Goal: Navigation & Orientation: Understand site structure

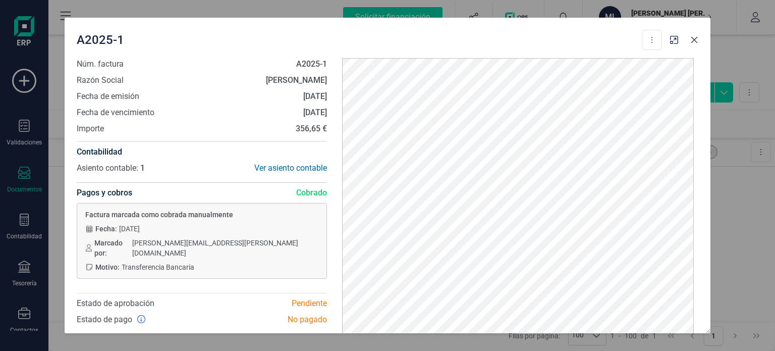
click at [693, 36] on icon "button" at bounding box center [694, 40] width 8 height 8
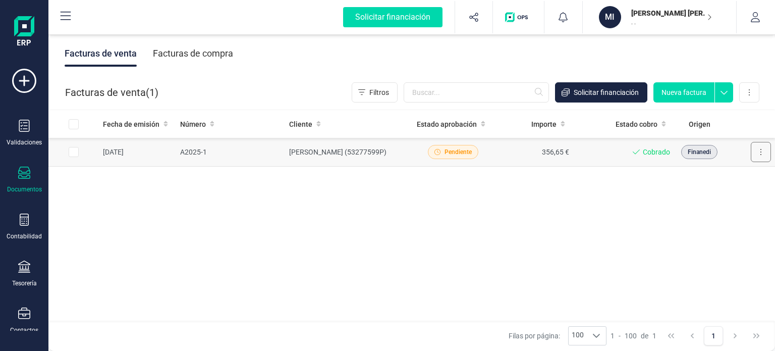
click at [766, 157] on button at bounding box center [761, 152] width 20 height 20
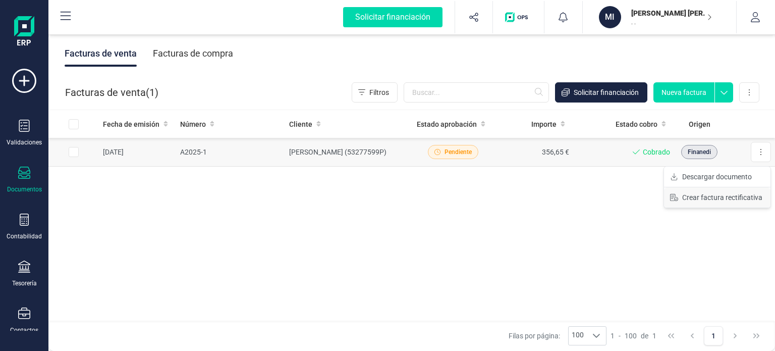
click at [746, 197] on span "Crear factura rectificativa" at bounding box center [722, 197] width 80 height 10
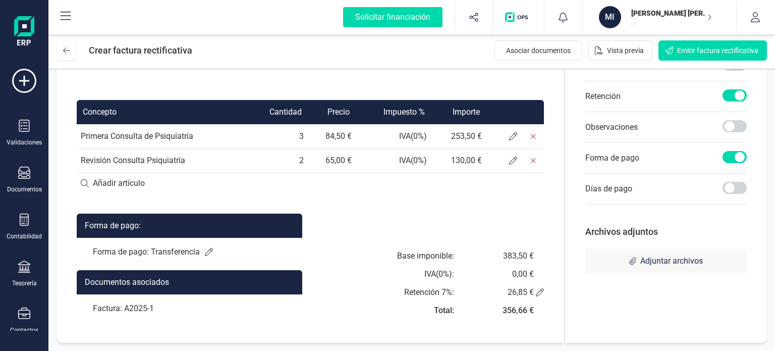
scroll to position [215, 0]
click at [159, 138] on td "Primera Consulta de Psiquiatría" at bounding box center [161, 136] width 169 height 24
click at [185, 136] on td "Primera Consulta de Psiquiatría" at bounding box center [161, 136] width 169 height 24
click at [199, 134] on td "Primera Consulta de Psiquiatría" at bounding box center [161, 136] width 169 height 24
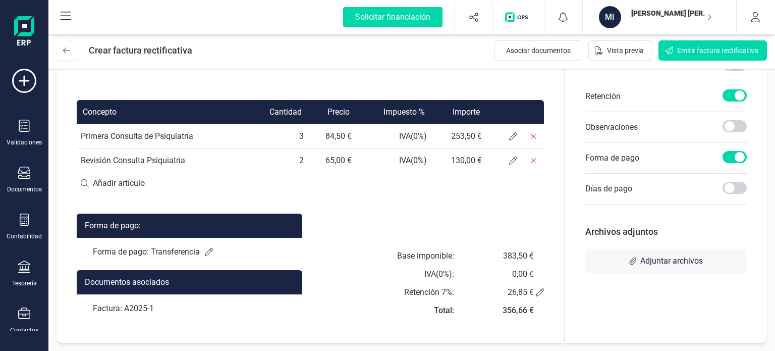
click at [308, 136] on td "3" at bounding box center [277, 136] width 62 height 24
drag, startPoint x: 309, startPoint y: 135, endPoint x: 298, endPoint y: 131, distance: 11.3
click at [298, 131] on td "3" at bounding box center [277, 136] width 62 height 24
click at [517, 133] on icon at bounding box center [513, 136] width 8 height 8
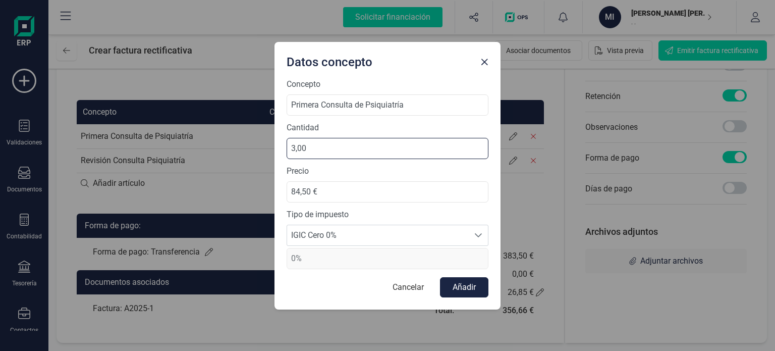
drag, startPoint x: 322, startPoint y: 148, endPoint x: 251, endPoint y: 149, distance: 71.6
click at [251, 149] on div "Datos concepto Concepto Primera Consulta de Psiquiatría Cantidad 3,00 Precio 84…" at bounding box center [387, 175] width 775 height 351
type input "0,00"
click at [479, 282] on button "Añadir" at bounding box center [464, 287] width 48 height 20
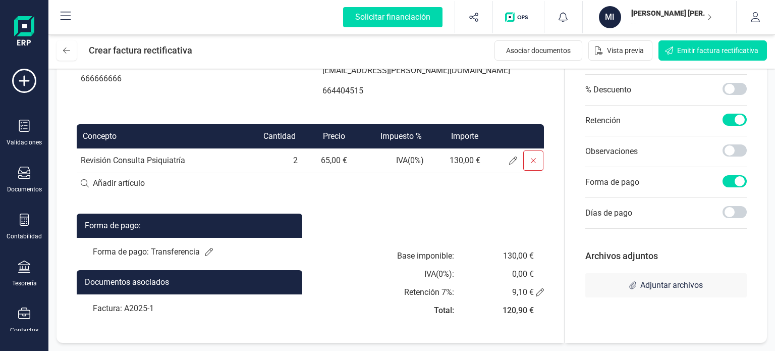
click at [542, 161] on span at bounding box center [533, 160] width 20 height 20
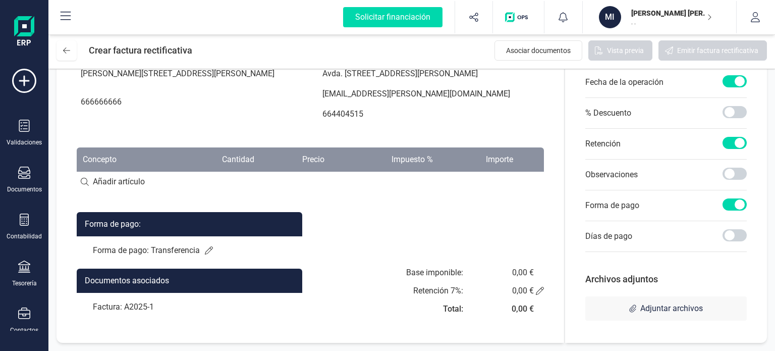
click at [138, 182] on input at bounding box center [310, 181] width 467 height 20
type input "0"
click at [389, 221] on div "Forma de pago: Forma de pago: Transferencia Documentos asociados Factura: A2025…" at bounding box center [310, 266] width 467 height 109
click at [734, 207] on span at bounding box center [734, 204] width 24 height 12
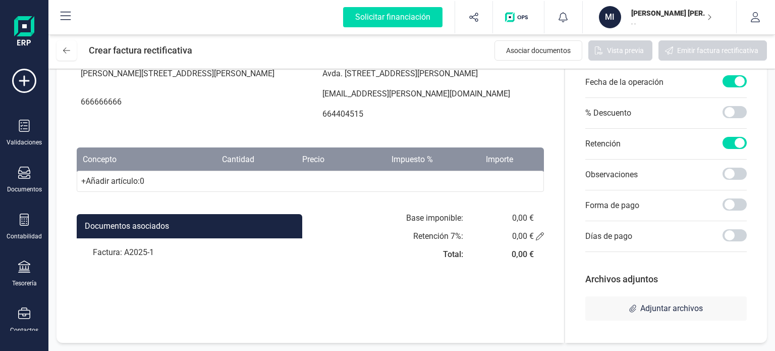
click at [728, 149] on span at bounding box center [734, 143] width 24 height 12
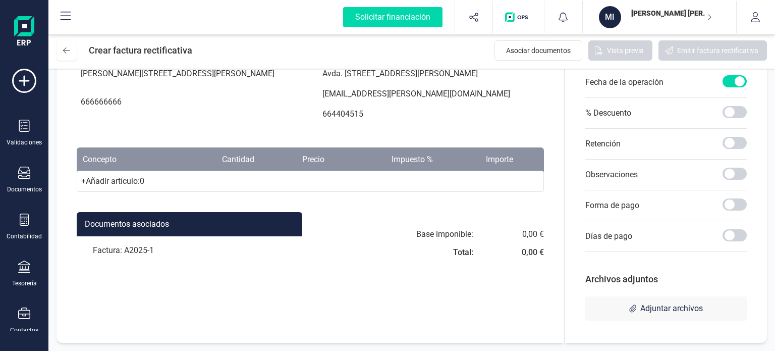
click at [733, 88] on div at bounding box center [734, 82] width 24 height 14
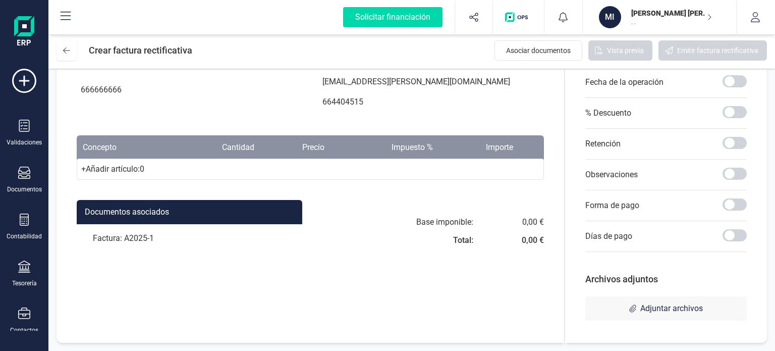
scroll to position [169, 0]
click at [133, 237] on div "Factura: A2025-1" at bounding box center [189, 238] width 225 height 28
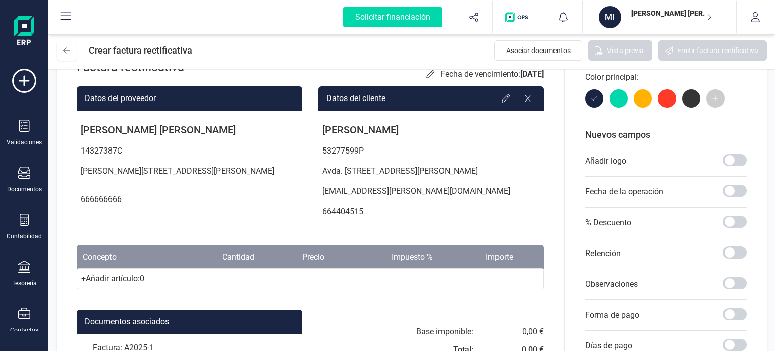
scroll to position [0, 0]
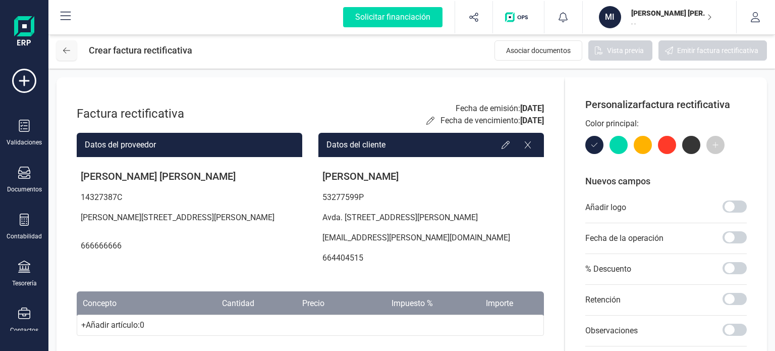
click at [69, 56] on button at bounding box center [66, 50] width 20 height 20
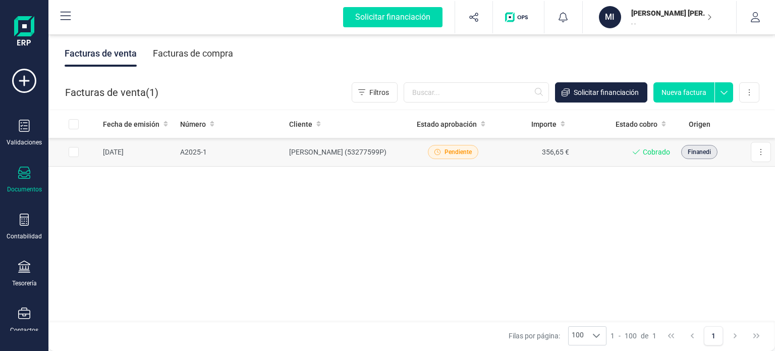
click at [702, 153] on span "Finanedi" at bounding box center [698, 151] width 23 height 9
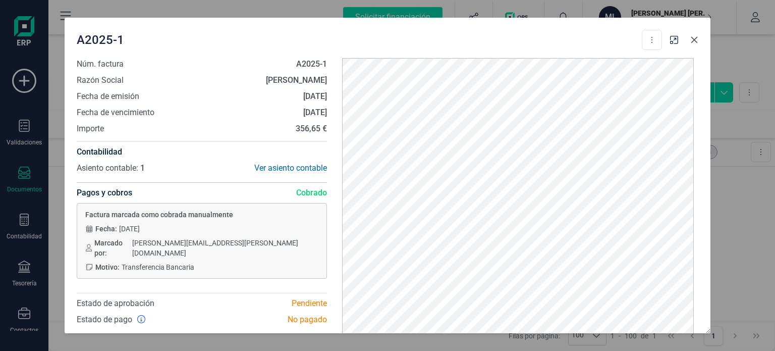
click at [696, 36] on icon "button" at bounding box center [694, 40] width 8 height 8
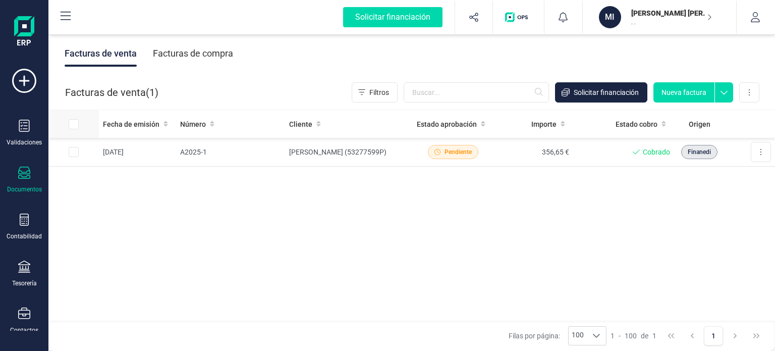
click at [80, 121] on div at bounding box center [82, 124] width 26 height 10
click at [79, 148] on td at bounding box center [73, 152] width 50 height 29
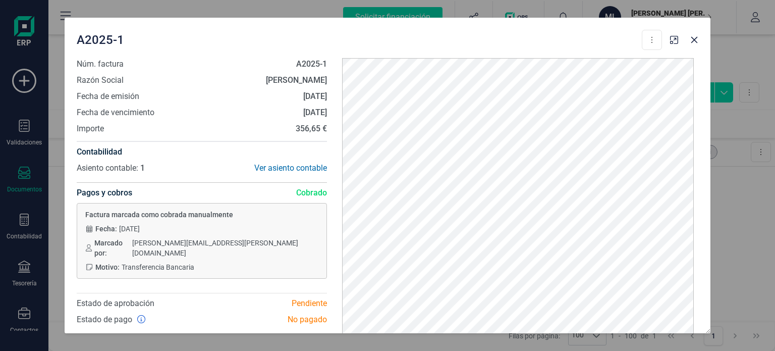
click at [60, 163] on div "A2025-1 Descargar documento Crear factura rectificativa Núm. factura A2025-1 Ra…" at bounding box center [387, 175] width 775 height 351
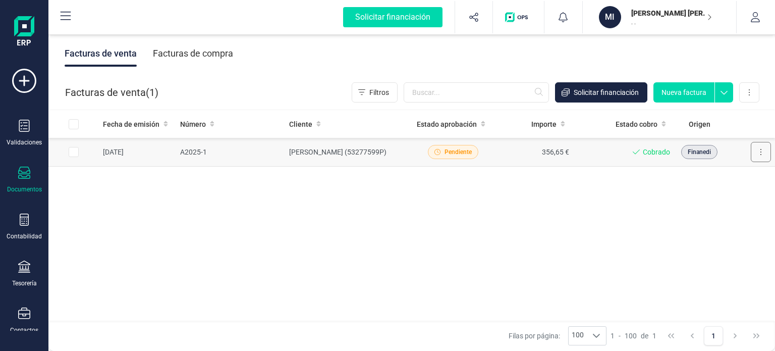
click at [762, 151] on button at bounding box center [761, 152] width 20 height 20
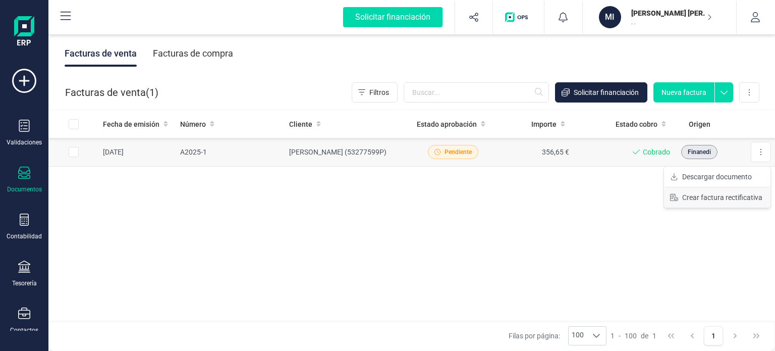
click at [721, 201] on span "Crear factura rectificativa" at bounding box center [722, 197] width 80 height 10
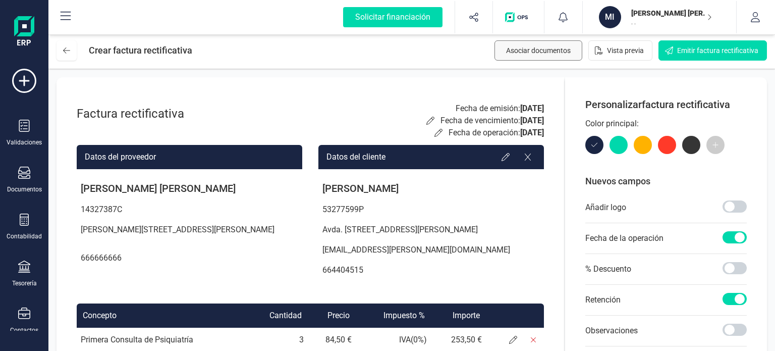
click at [559, 54] on span "Asociar documentos" at bounding box center [538, 50] width 65 height 10
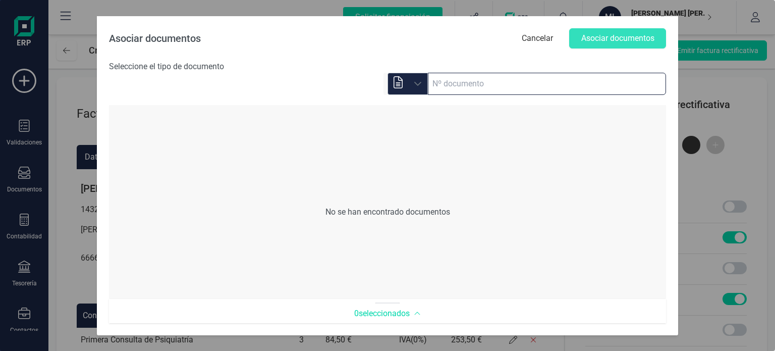
click at [483, 82] on input at bounding box center [547, 84] width 238 height 22
click at [404, 83] on icon at bounding box center [398, 82] width 12 height 12
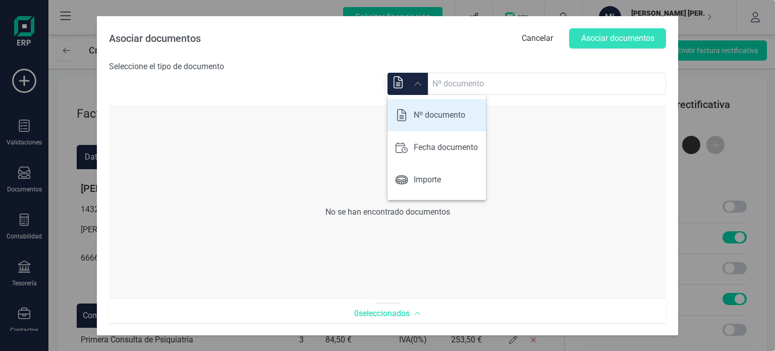
click at [565, 190] on div "No se han encontrado documentos" at bounding box center [387, 212] width 557 height 194
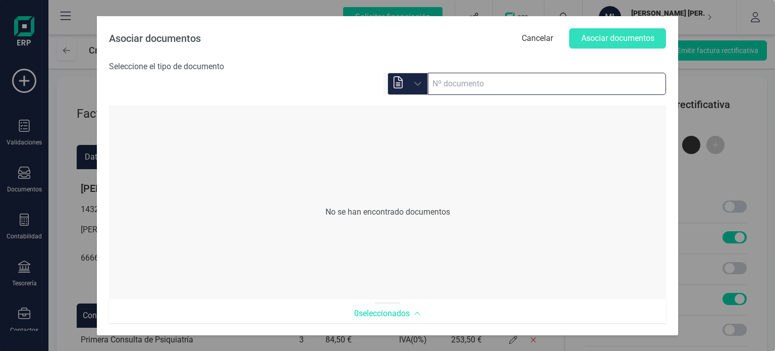
click at [477, 85] on input at bounding box center [547, 84] width 238 height 22
click at [431, 244] on div "No se han encontrado documentos" at bounding box center [387, 212] width 557 height 194
click at [473, 81] on input at bounding box center [547, 84] width 238 height 22
click at [591, 179] on div "No se han encontrado documentos" at bounding box center [387, 212] width 557 height 194
click at [360, 335] on div "Asociar documentos Cancelar Asociar documentos Seleccione el tipo de documento …" at bounding box center [387, 175] width 775 height 351
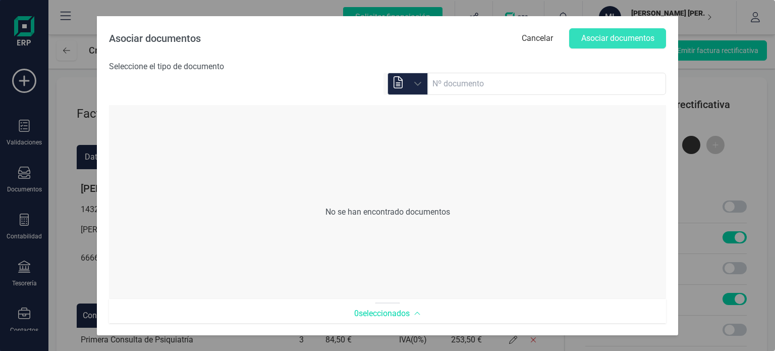
click at [18, 24] on div "Asociar documentos Cancelar Asociar documentos Seleccione el tipo de documento …" at bounding box center [387, 175] width 775 height 351
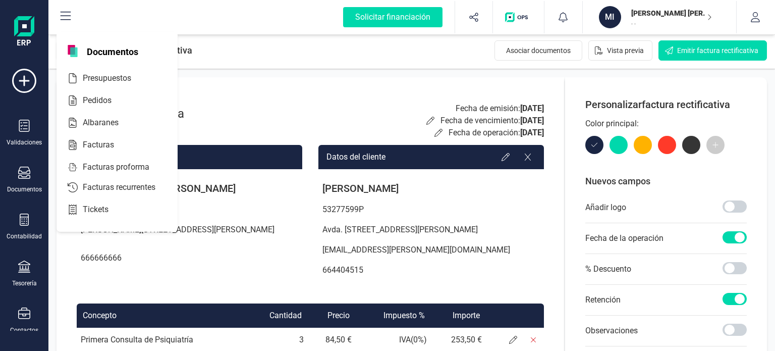
scroll to position [215, 0]
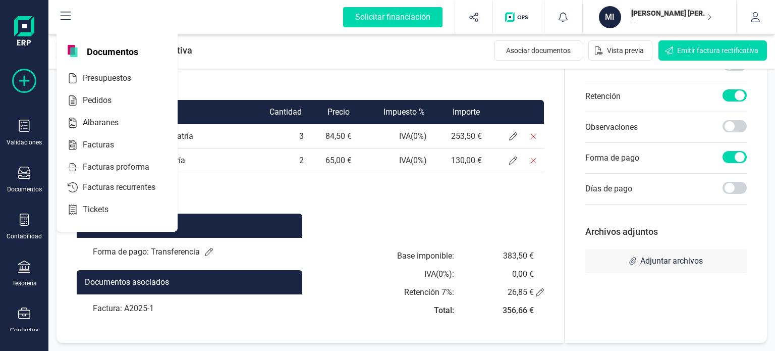
click at [26, 82] on icon at bounding box center [24, 81] width 24 height 24
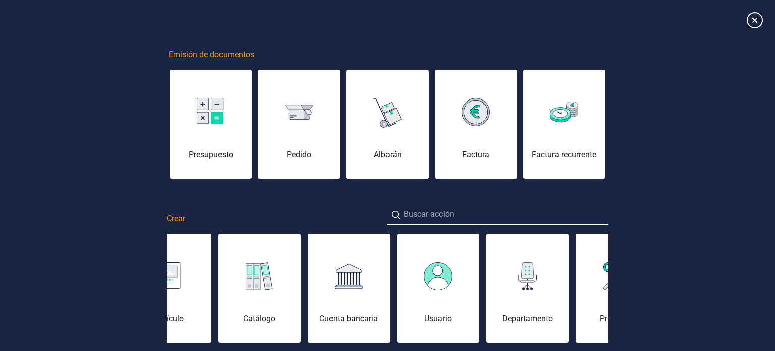
scroll to position [0, 0]
click at [753, 22] on icon at bounding box center [754, 20] width 18 height 18
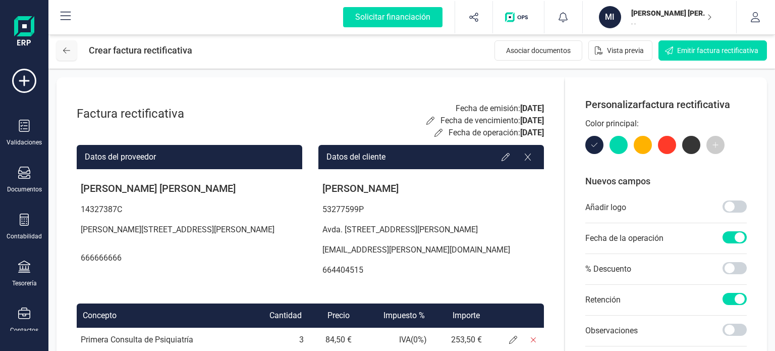
click at [62, 51] on button at bounding box center [66, 50] width 20 height 20
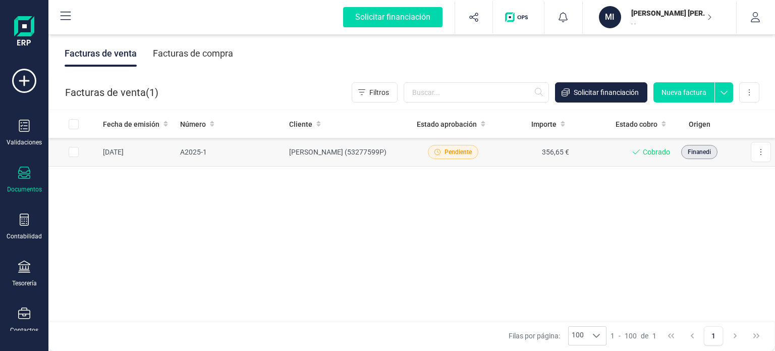
click at [451, 147] on span "Pendiente" at bounding box center [457, 151] width 27 height 9
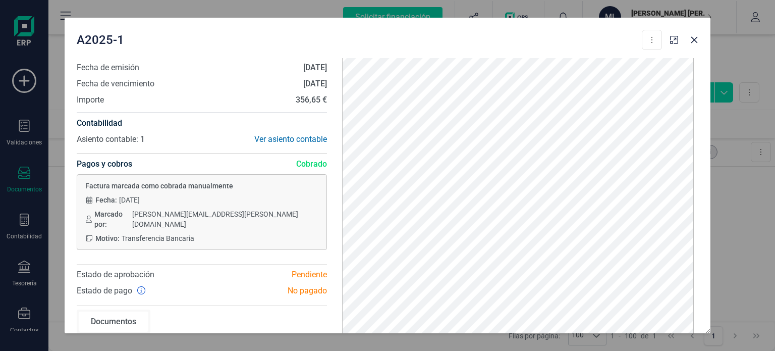
scroll to position [54, 0]
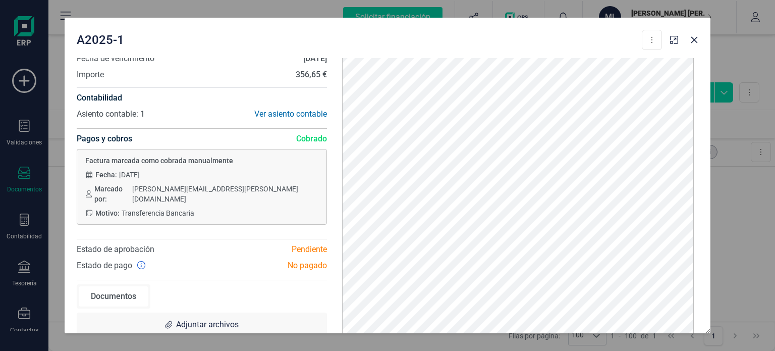
click at [137, 261] on icon at bounding box center [141, 265] width 8 height 8
click at [686, 35] on div at bounding box center [684, 37] width 36 height 22
click at [698, 46] on button "button" at bounding box center [694, 40] width 16 height 16
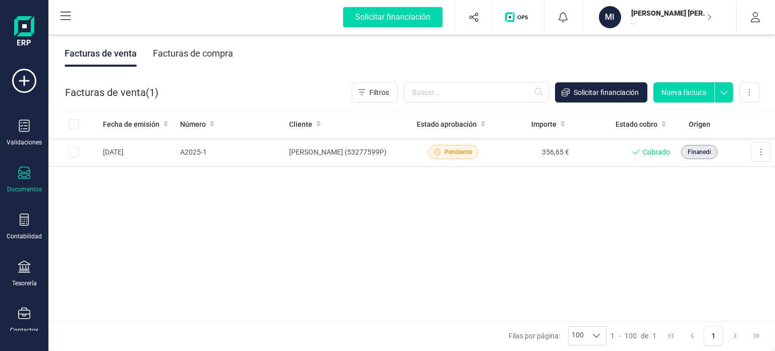
scroll to position [0, 0]
click at [756, 147] on button at bounding box center [761, 152] width 20 height 20
click at [739, 200] on span "Crear factura rectificativa" at bounding box center [722, 197] width 80 height 10
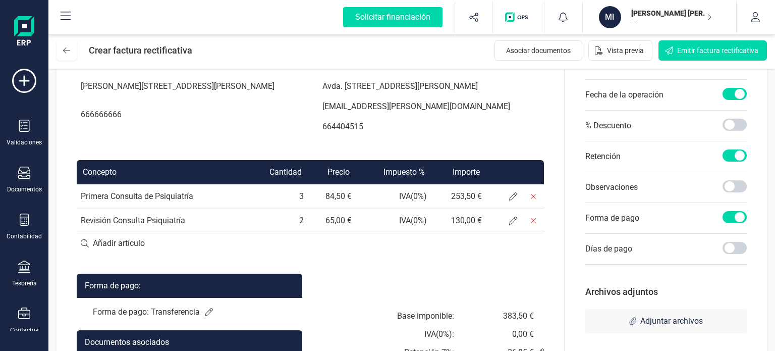
scroll to position [151, 0]
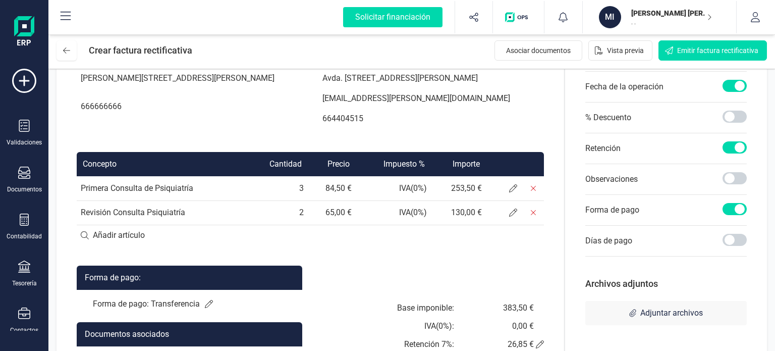
click at [349, 200] on td "84,50 €" at bounding box center [332, 188] width 48 height 24
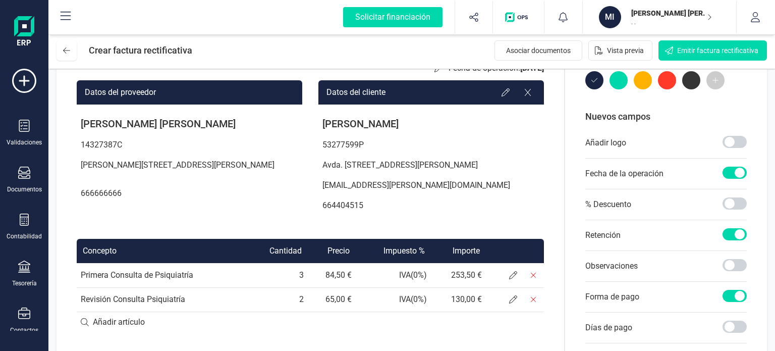
scroll to position [202, 0]
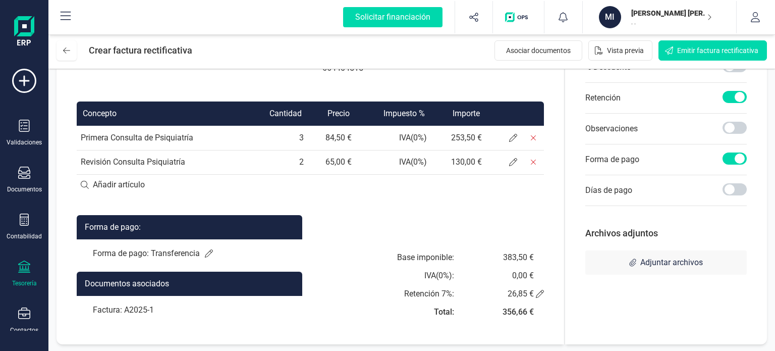
click at [32, 263] on div "Tesorería" at bounding box center [24, 273] width 40 height 27
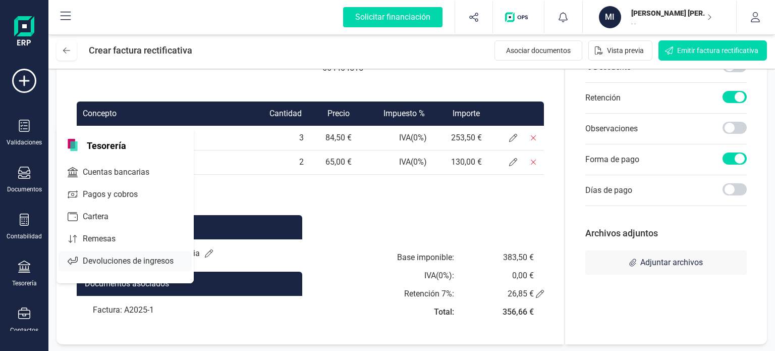
click at [144, 256] on span "Devoluciones de ingresos" at bounding box center [135, 261] width 113 height 12
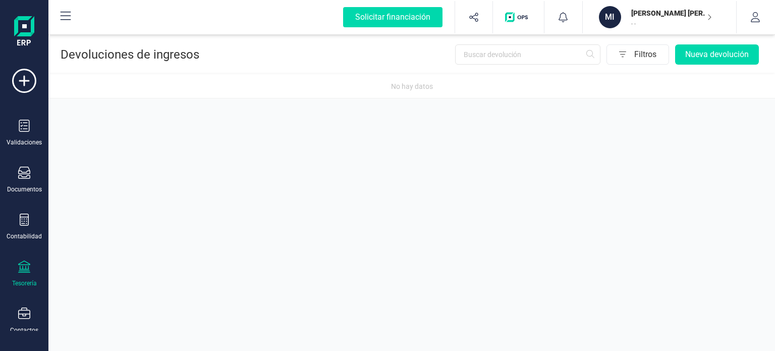
click at [31, 276] on div "Tesorería" at bounding box center [24, 273] width 40 height 27
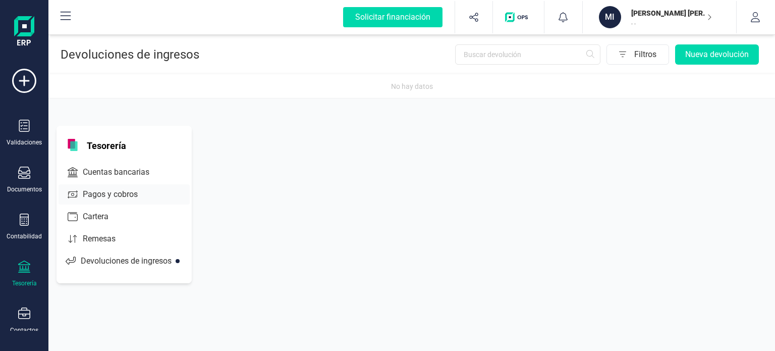
click at [119, 188] on span "Pagos y cobros" at bounding box center [117, 194] width 77 height 12
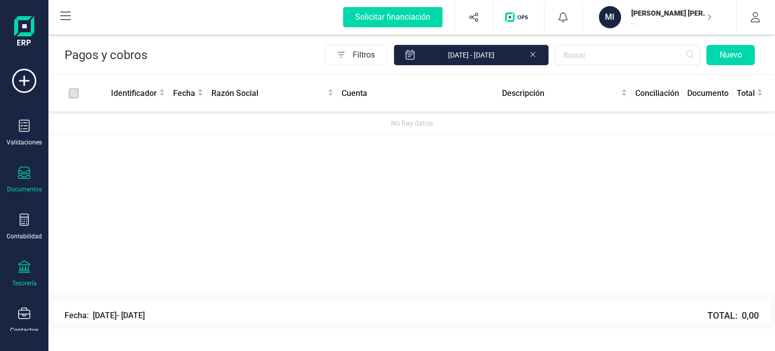
click at [29, 173] on icon at bounding box center [24, 172] width 12 height 12
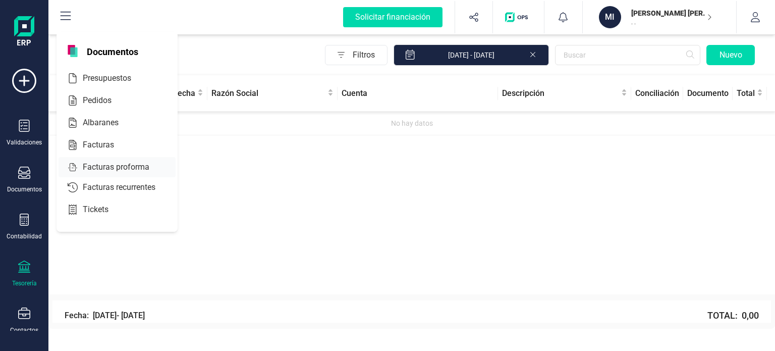
click at [123, 172] on div "Facturas proforma" at bounding box center [117, 167] width 117 height 20
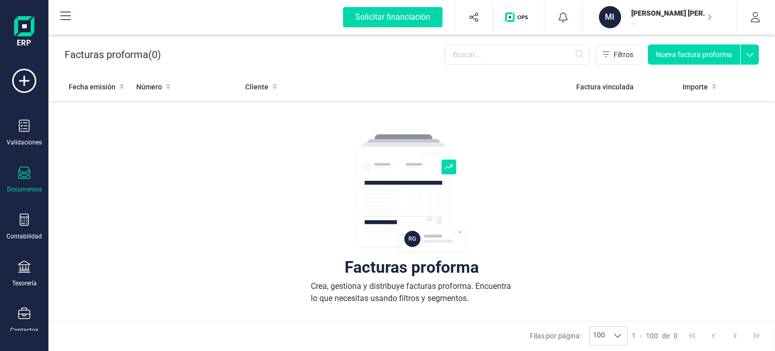
click at [30, 169] on div "Documentos" at bounding box center [24, 179] width 40 height 27
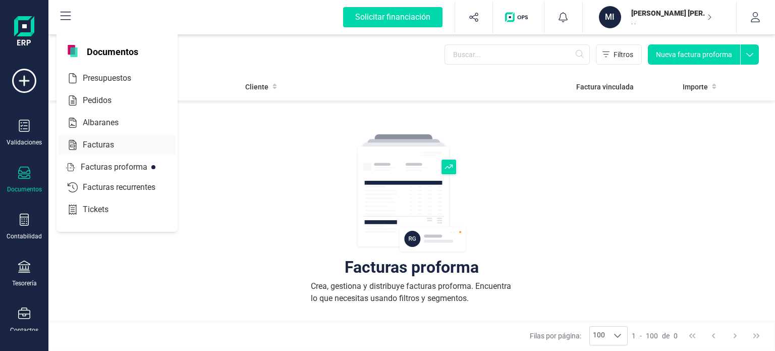
click at [105, 145] on span "Facturas" at bounding box center [105, 145] width 53 height 12
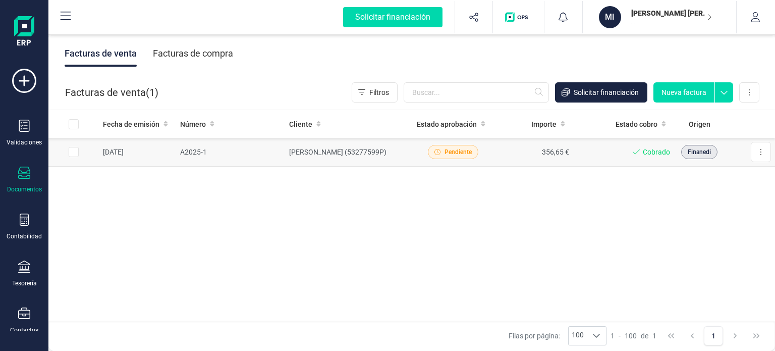
click at [81, 149] on td at bounding box center [73, 152] width 50 height 29
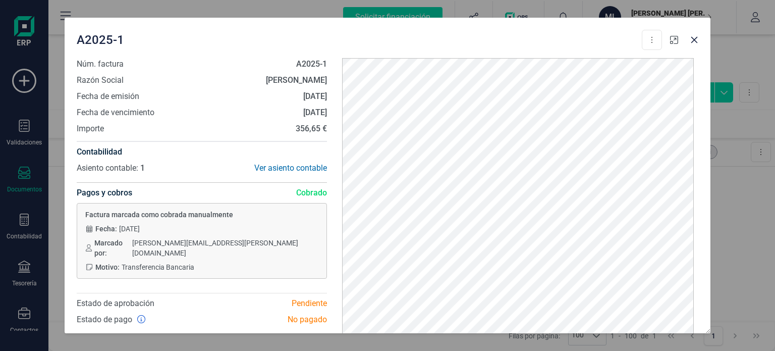
click at [676, 40] on icon "button" at bounding box center [674, 40] width 8 height 8
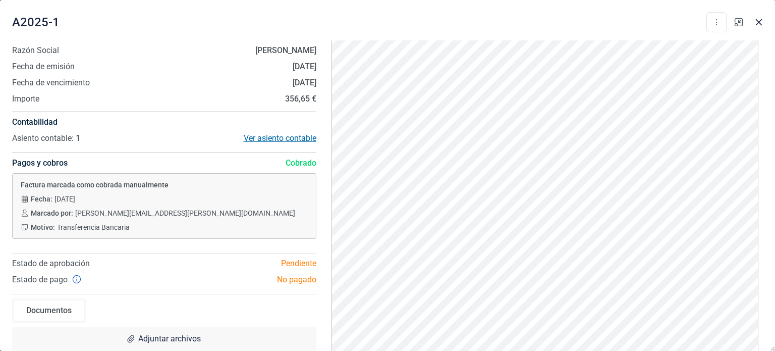
scroll to position [19, 0]
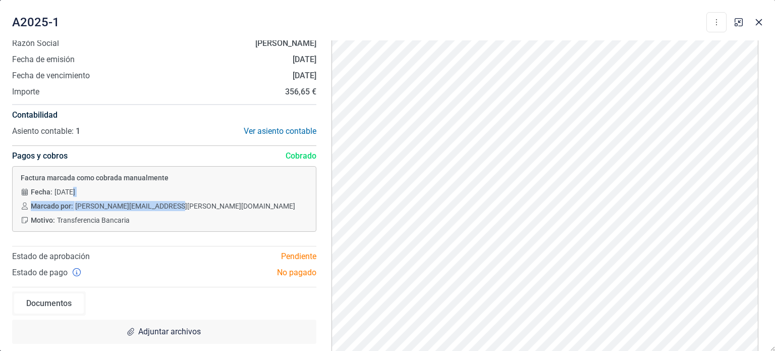
drag, startPoint x: 73, startPoint y: 195, endPoint x: 164, endPoint y: 210, distance: 92.1
click at [164, 210] on div "Fecha: 12/08/2025 Marcado por: miguel.soriano.psiquiatria@gmail.com Motivo: Tra…" at bounding box center [164, 206] width 287 height 38
click at [168, 212] on div "Fecha: 12/08/2025 Marcado por: miguel.soriano.psiquiatria@gmail.com Motivo: Tra…" at bounding box center [164, 206] width 287 height 38
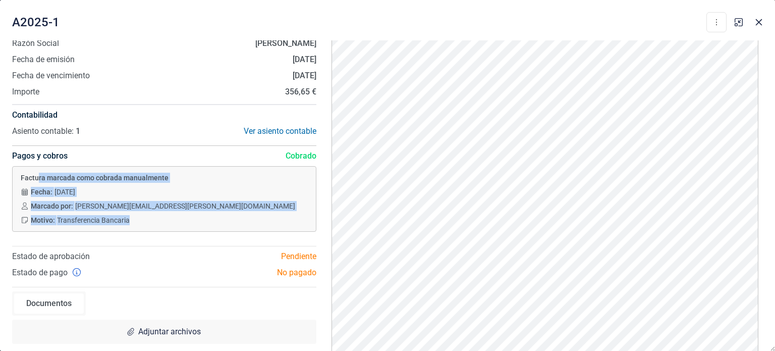
drag, startPoint x: 159, startPoint y: 221, endPoint x: 38, endPoint y: 171, distance: 130.5
click at [38, 171] on div "Factura marcada como cobrada manualmente Fecha: 12/08/2025 Marcado por: miguel.…" at bounding box center [164, 199] width 304 height 66
click at [116, 203] on span "[PERSON_NAME][EMAIL_ADDRESS][PERSON_NAME][DOMAIN_NAME]" at bounding box center [185, 206] width 220 height 10
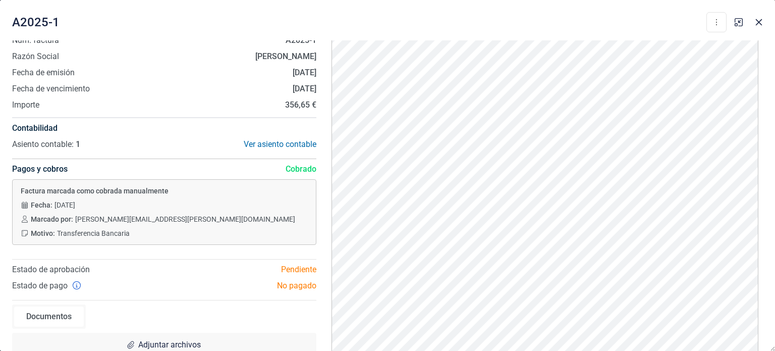
scroll to position [0, 0]
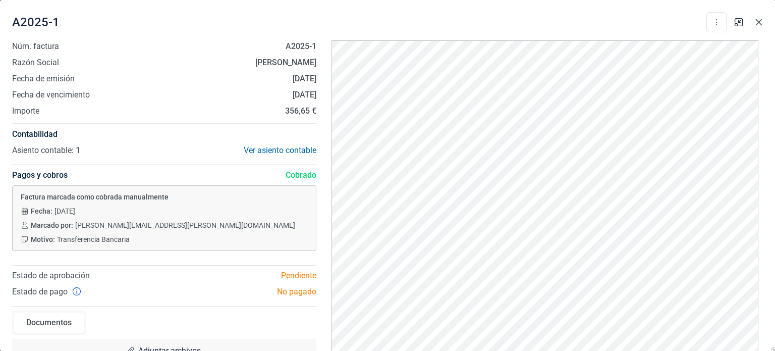
click at [756, 23] on icon "button" at bounding box center [759, 22] width 8 height 8
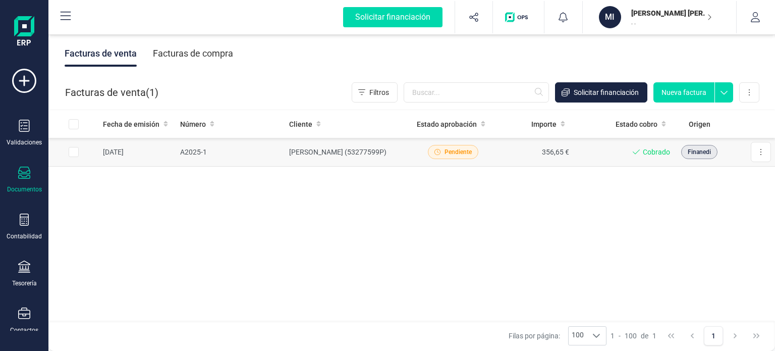
click at [702, 156] on span "Finanedi" at bounding box center [698, 151] width 23 height 9
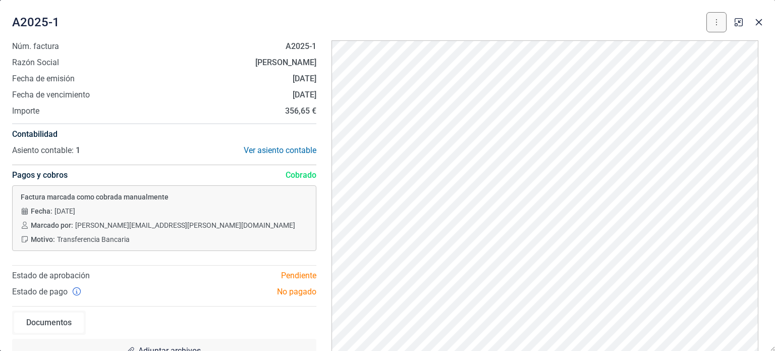
click at [716, 26] on icon at bounding box center [716, 22] width 2 height 8
click at [652, 18] on div "A2025-1 Descargar documento Crear factura rectificativa" at bounding box center [369, 22] width 714 height 20
click at [736, 24] on icon "button" at bounding box center [738, 22] width 8 height 8
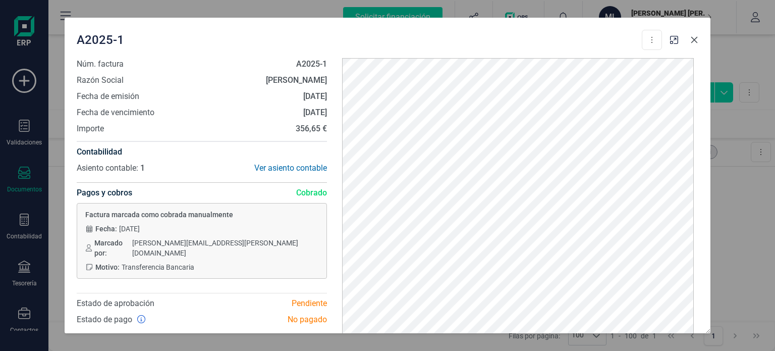
click at [694, 41] on icon "button" at bounding box center [694, 40] width 8 height 8
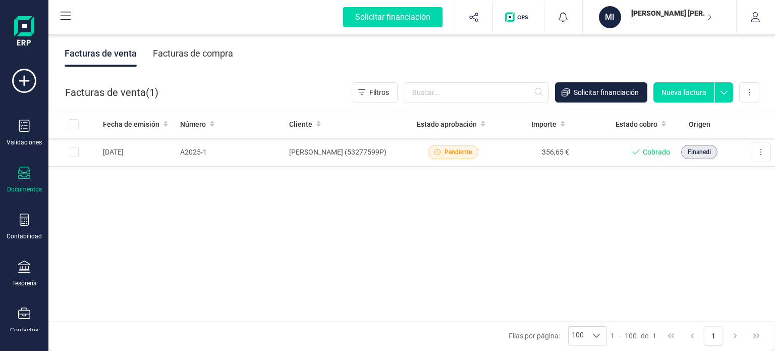
click at [707, 16] on icon "button" at bounding box center [709, 17] width 5 height 8
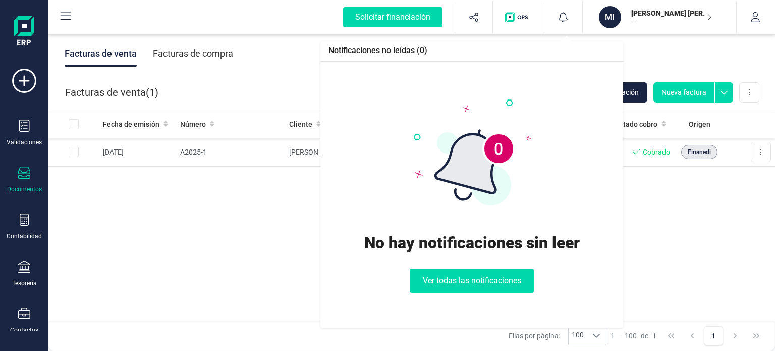
click at [571, 13] on div at bounding box center [563, 17] width 38 height 32
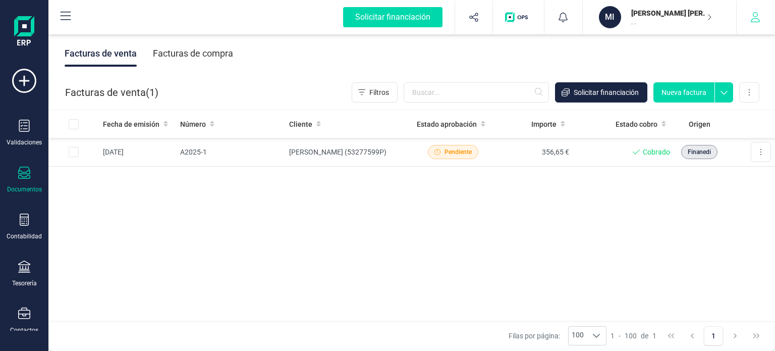
click at [756, 19] on icon "button" at bounding box center [755, 17] width 10 height 10
click at [382, 285] on div "Fecha de emisión Número Cliente Estado aprobación Importe Estado cobro Origen […" at bounding box center [411, 215] width 726 height 211
click at [25, 223] on icon at bounding box center [24, 219] width 12 height 12
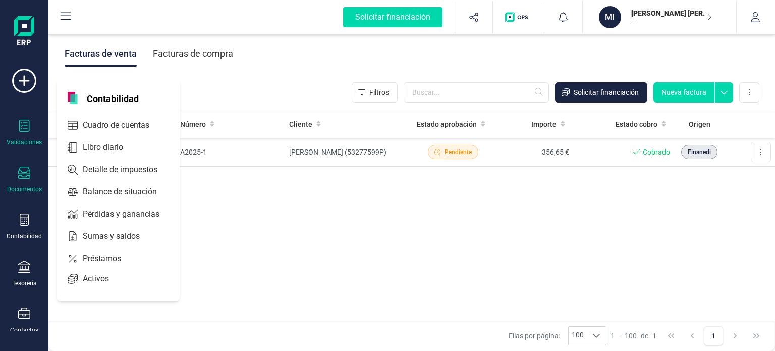
click at [28, 138] on div "Validaciones" at bounding box center [24, 142] width 35 height 8
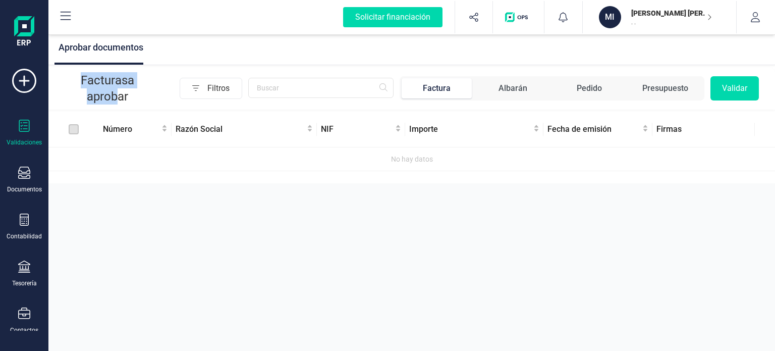
drag, startPoint x: 113, startPoint y: 93, endPoint x: 116, endPoint y: 48, distance: 45.5
click at [116, 48] on div "Aprobar documentos Facturas a aprobar Filtros Factura Albarán Pedido Presupuest…" at bounding box center [411, 107] width 726 height 151
drag, startPoint x: 116, startPoint y: 48, endPoint x: 73, endPoint y: 14, distance: 54.9
click at [73, 14] on div "Solicitar financiación Importaciones completadas 0 / 0 MI [PERSON_NAME] [PERSON…" at bounding box center [411, 175] width 726 height 351
click at [73, 14] on button at bounding box center [65, 17] width 32 height 32
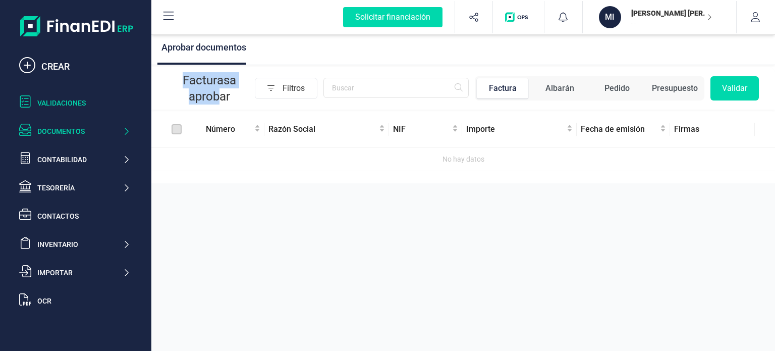
click at [83, 133] on div "Documentos" at bounding box center [79, 131] width 85 height 10
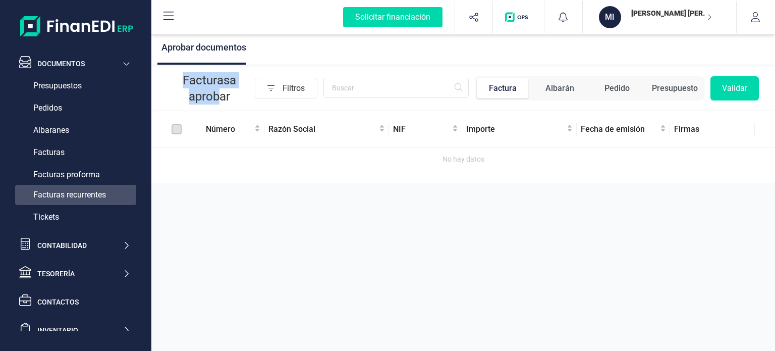
scroll to position [78, 0]
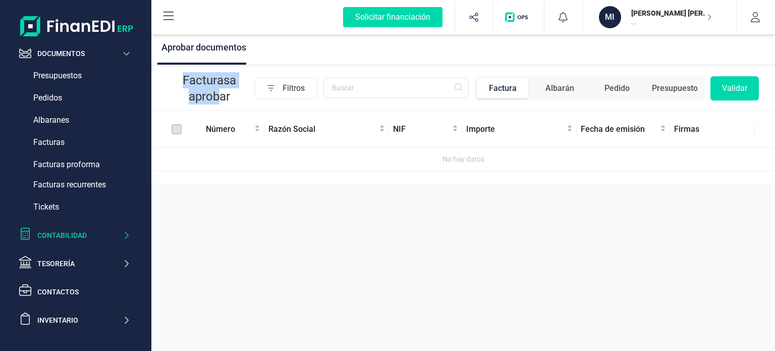
click at [89, 236] on div "Contabilidad" at bounding box center [79, 235] width 85 height 10
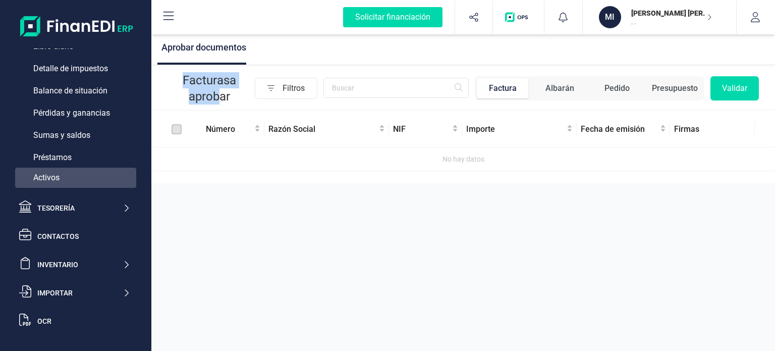
scroll to position [161, 0]
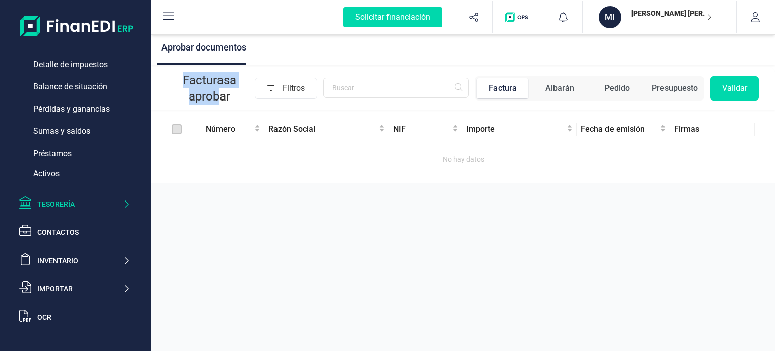
click at [109, 209] on div "Tesorería" at bounding box center [74, 204] width 119 height 20
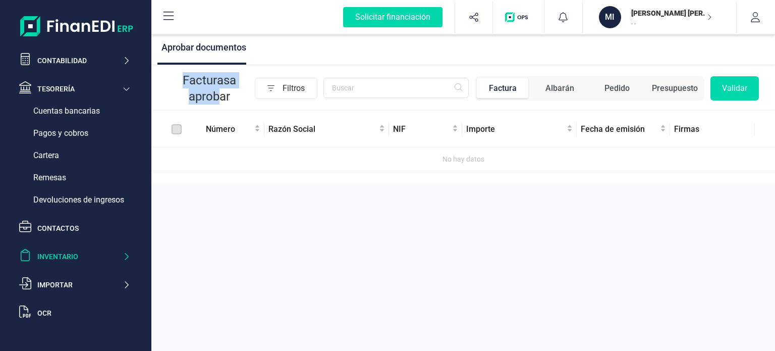
click at [90, 252] on div "Inventario" at bounding box center [79, 256] width 85 height 10
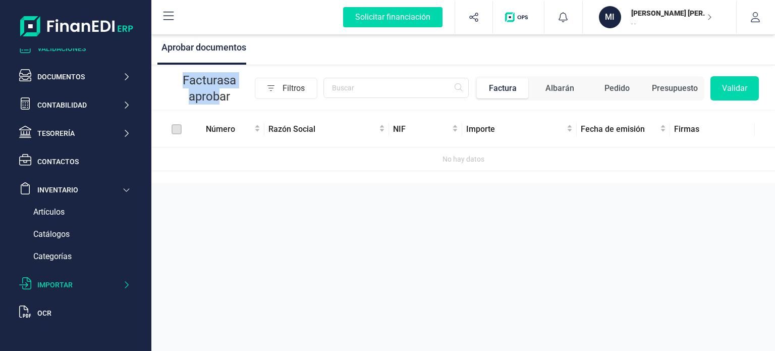
click at [92, 284] on div "Importar" at bounding box center [79, 284] width 85 height 10
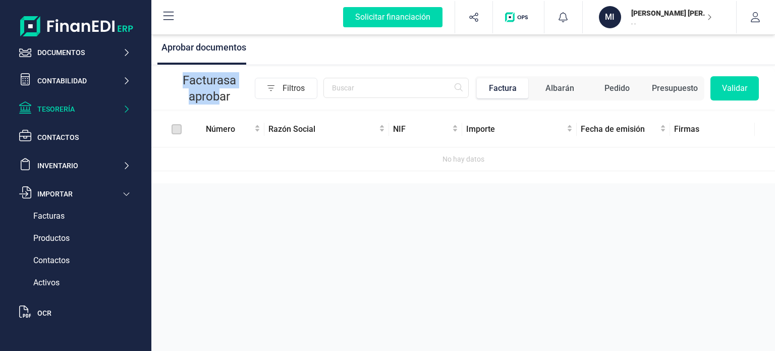
scroll to position [0, 0]
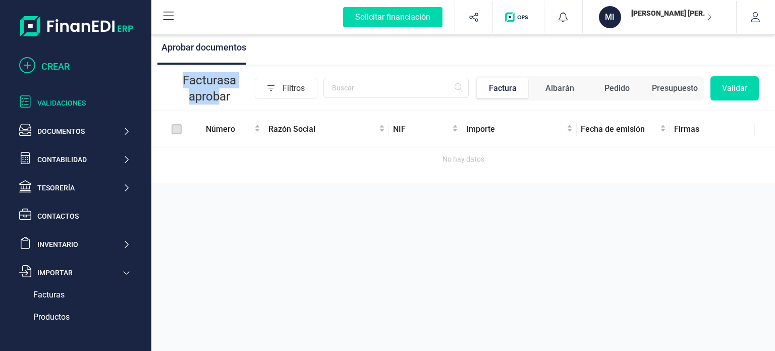
click at [61, 67] on div "CREAR" at bounding box center [85, 67] width 89 height 14
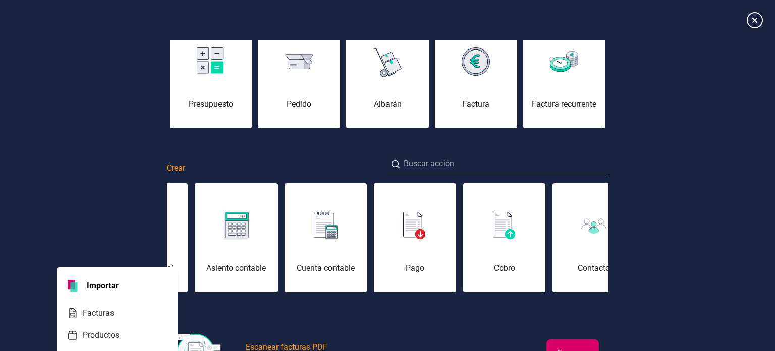
scroll to position [0, 353]
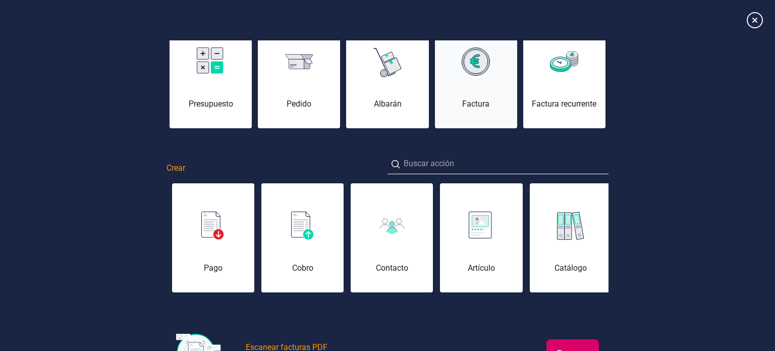
click at [499, 80] on div "Factura" at bounding box center [476, 79] width 82 height 61
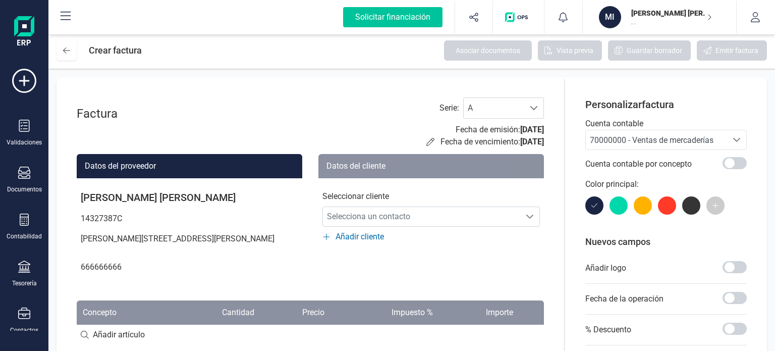
click at [416, 18] on div "Solicitar financiación" at bounding box center [392, 17] width 99 height 20
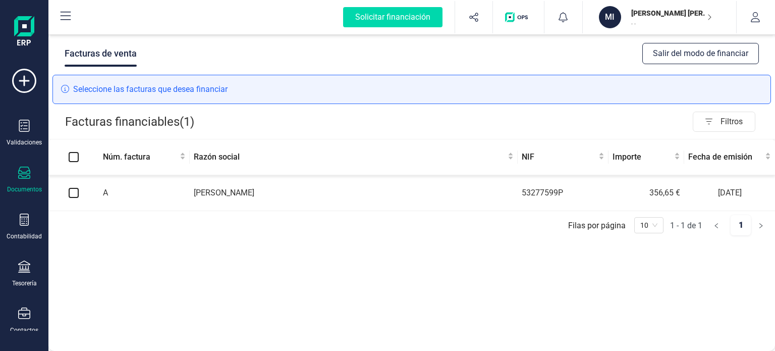
click at [701, 15] on p "[PERSON_NAME] [PERSON_NAME]" at bounding box center [671, 13] width 81 height 10
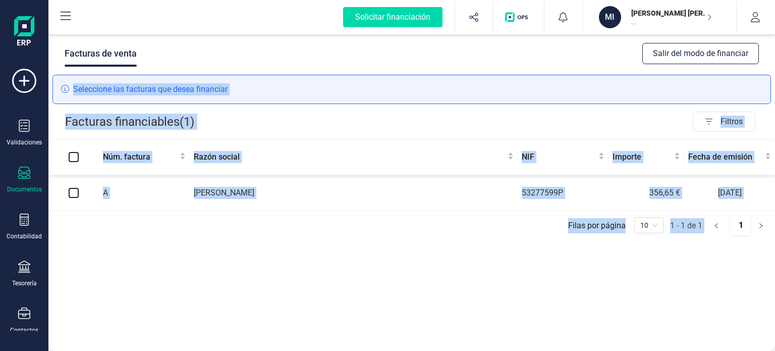
drag, startPoint x: 647, startPoint y: 265, endPoint x: 693, endPoint y: 51, distance: 218.7
click at [693, 51] on div "Facturas de venta Salir del modo de financiar Seleccione las facturas que desea…" at bounding box center [411, 191] width 726 height 318
click at [693, 51] on button "Salir del modo de financiar" at bounding box center [700, 53] width 117 height 21
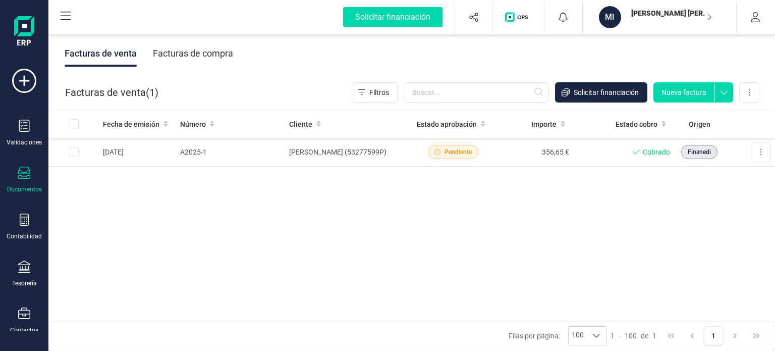
click at [73, 9] on button at bounding box center [65, 17] width 32 height 32
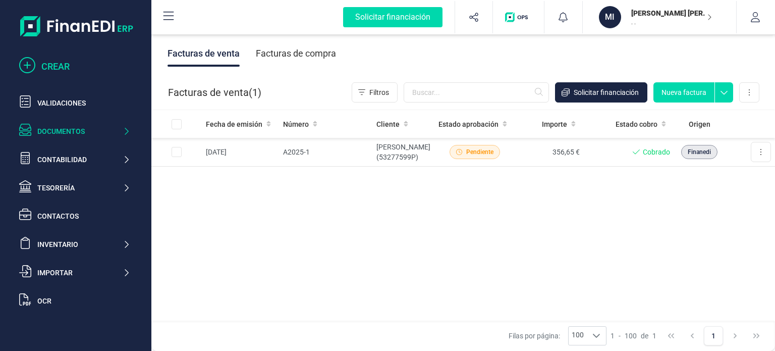
click at [38, 60] on div at bounding box center [30, 66] width 22 height 19
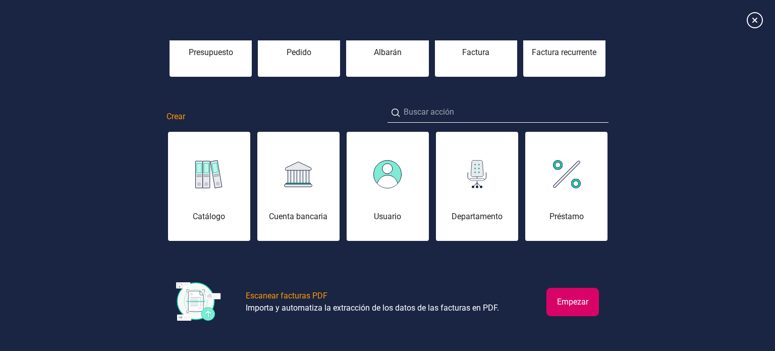
scroll to position [0, 101]
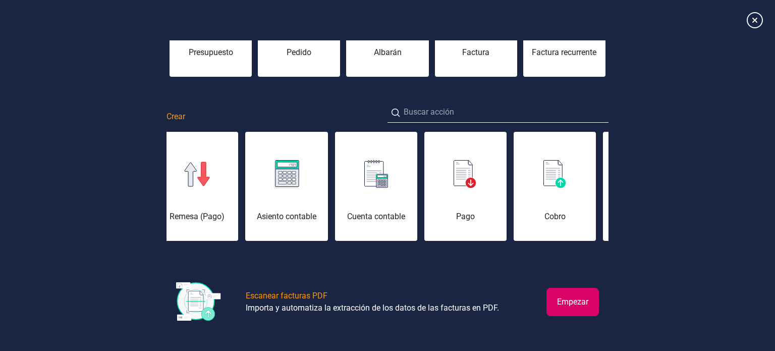
click at [555, 177] on img at bounding box center [554, 174] width 23 height 28
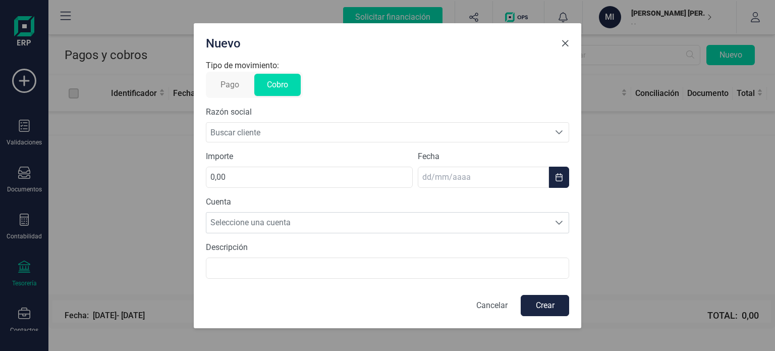
click at [564, 45] on span "Close" at bounding box center [565, 43] width 8 height 8
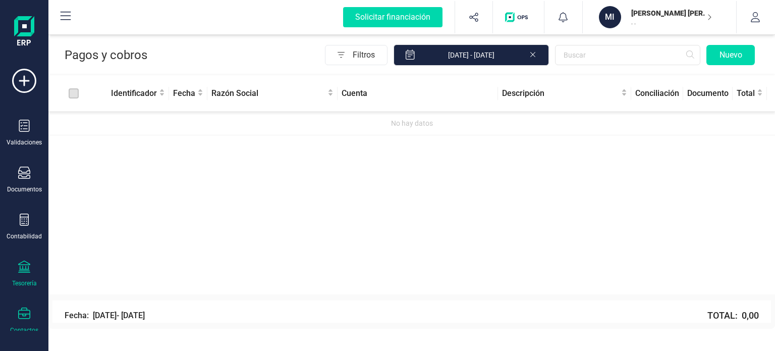
click at [23, 320] on div "Contactos" at bounding box center [24, 320] width 40 height 27
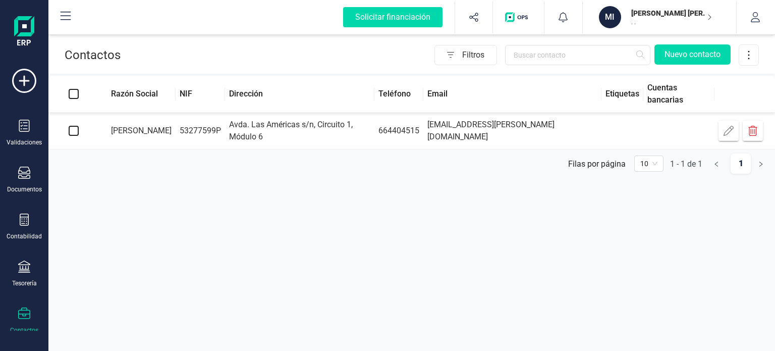
click at [71, 129] on input "checkbox" at bounding box center [74, 131] width 10 height 10
checkbox input "true"
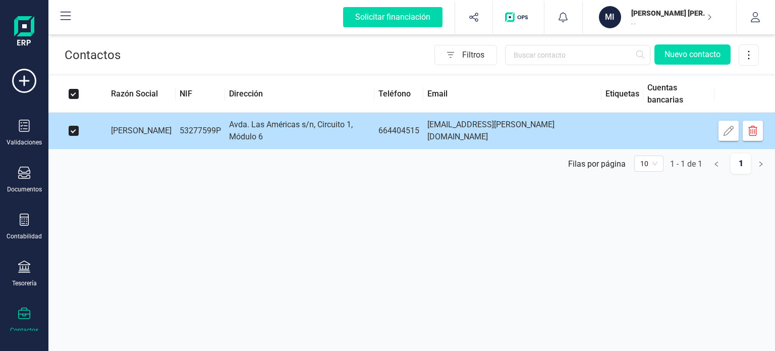
click at [752, 130] on icon "button" at bounding box center [752, 131] width 10 height 10
click at [751, 131] on icon "button" at bounding box center [752, 131] width 10 height 10
click at [755, 128] on icon "button" at bounding box center [752, 131] width 10 height 10
click at [754, 127] on icon "button" at bounding box center [752, 131] width 10 height 10
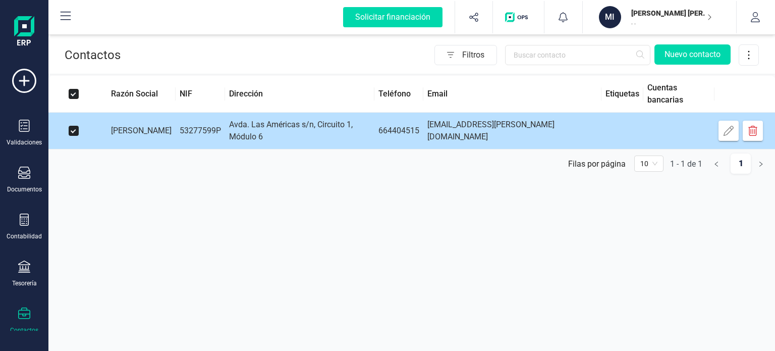
click at [754, 127] on icon "button" at bounding box center [752, 131] width 10 height 10
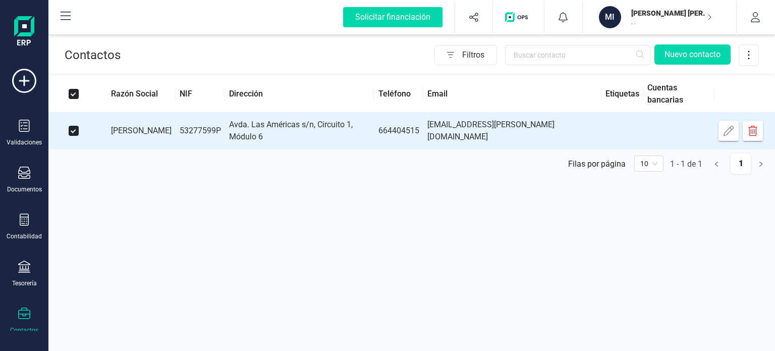
click at [722, 187] on div "Contactos Filtros Nuevo contacto Razón Social NIF Dirección Teléfono Email Etiq…" at bounding box center [411, 175] width 726 height 351
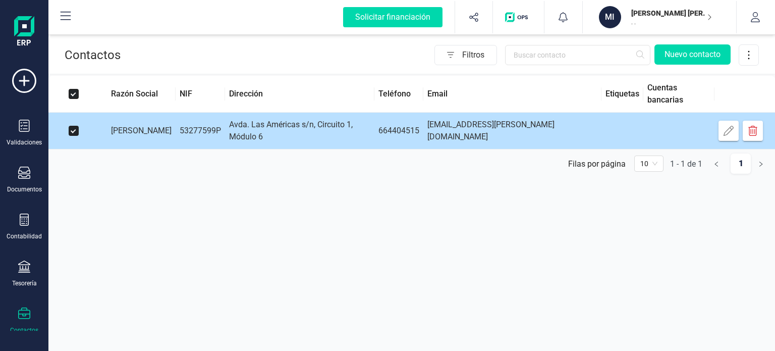
click at [749, 132] on icon "button" at bounding box center [752, 131] width 10 height 10
click at [730, 131] on icon "button" at bounding box center [728, 131] width 10 height 10
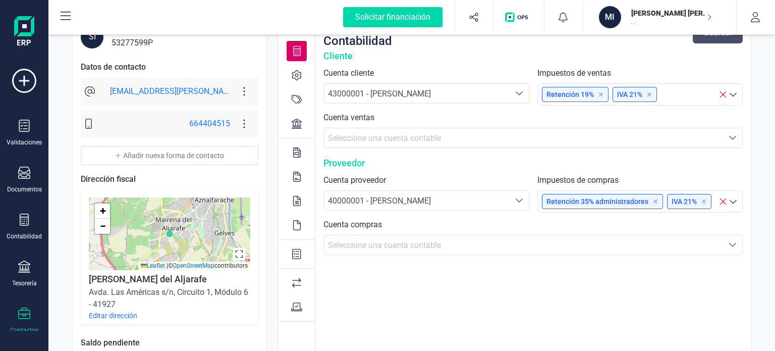
scroll to position [71, 0]
click at [734, 92] on icon at bounding box center [733, 95] width 10 height 10
click at [523, 96] on div "Seleccione una cuenta" at bounding box center [518, 94] width 19 height 19
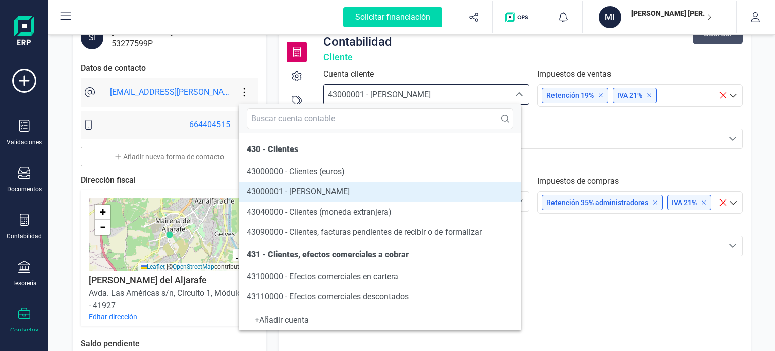
click at [617, 274] on div "Contabilidad Guardar Cliente Cuenta cliente 43000001 - [PERSON_NAME] 43000001 -…" at bounding box center [532, 228] width 435 height 429
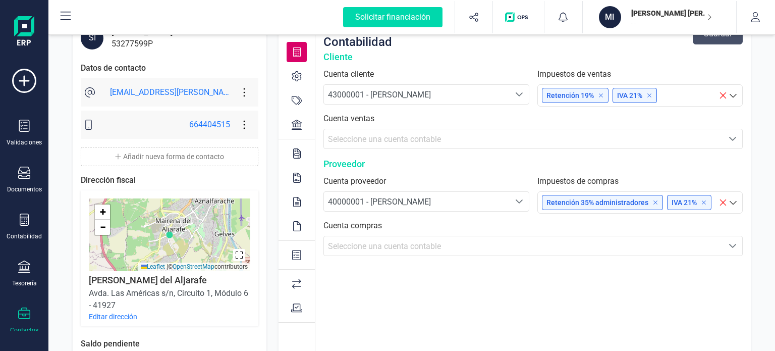
click at [525, 202] on div "Seleccione una cuenta" at bounding box center [518, 201] width 19 height 19
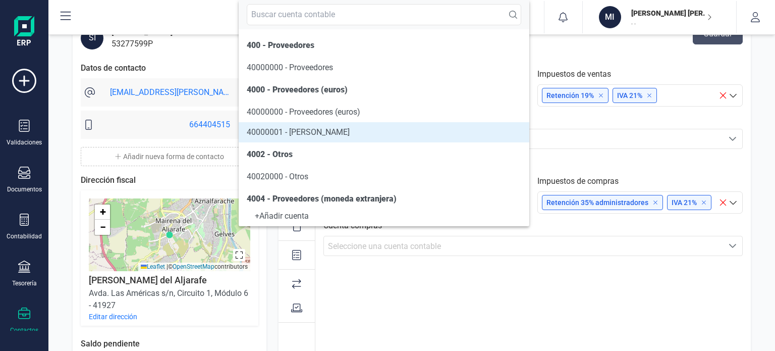
click at [554, 267] on div "Contabilidad Guardar Cliente Cuenta cliente 43000001 - [PERSON_NAME] 43000001 -…" at bounding box center [532, 228] width 435 height 429
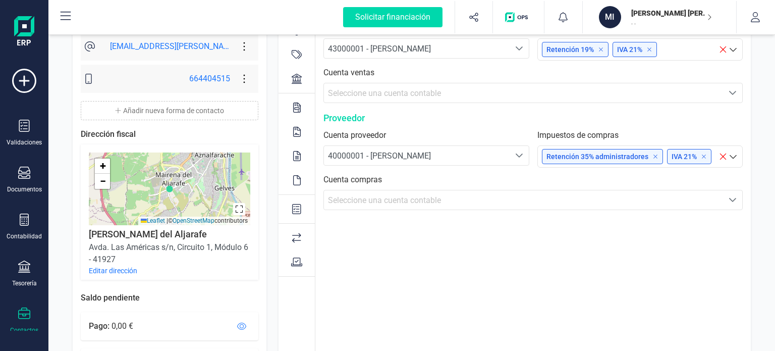
scroll to position [117, 0]
click at [736, 200] on icon "Seleccione una cuenta" at bounding box center [732, 199] width 8 height 8
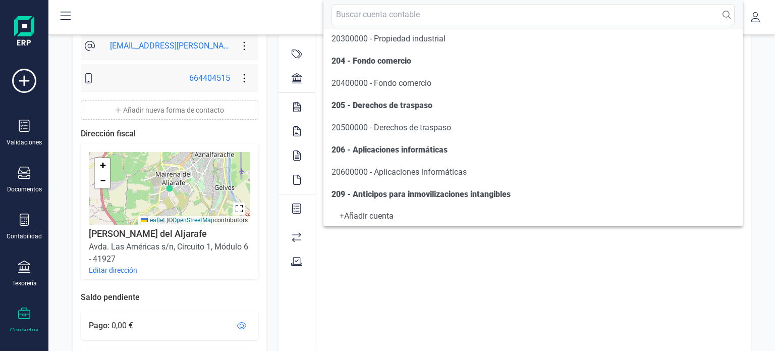
scroll to position [162, 0]
click at [551, 301] on div "Contabilidad Guardar Cliente Cuenta cliente 43000001 - [PERSON_NAME] 43000001 -…" at bounding box center [532, 181] width 435 height 429
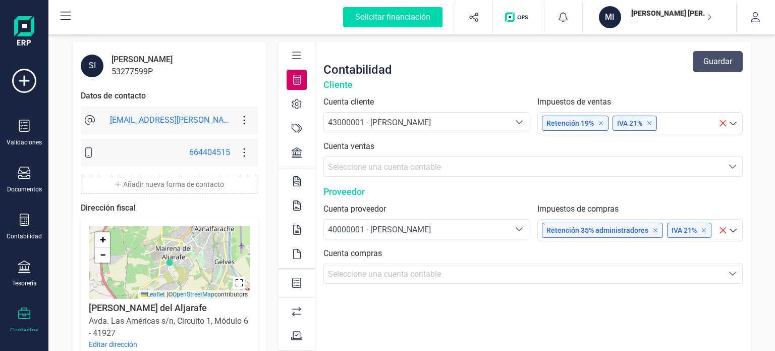
scroll to position [0, 0]
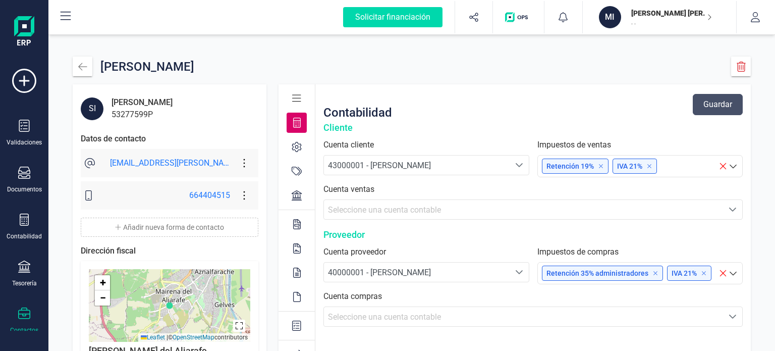
click at [297, 99] on icon at bounding box center [296, 98] width 9 height 10
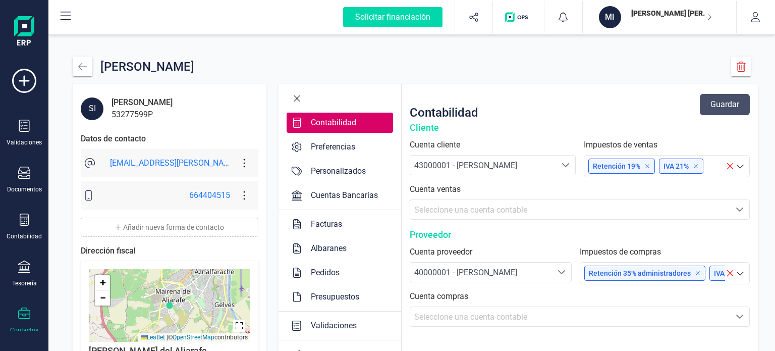
click at [350, 222] on div "Facturas" at bounding box center [339, 224] width 106 height 20
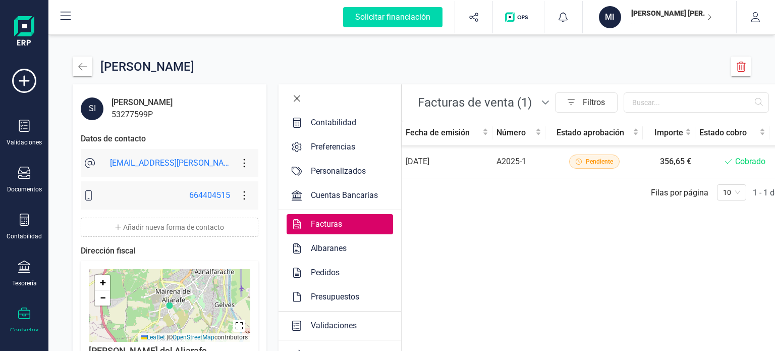
click at [627, 161] on div "Pendiente" at bounding box center [594, 161] width 90 height 14
click at [734, 66] on button "button" at bounding box center [741, 66] width 20 height 20
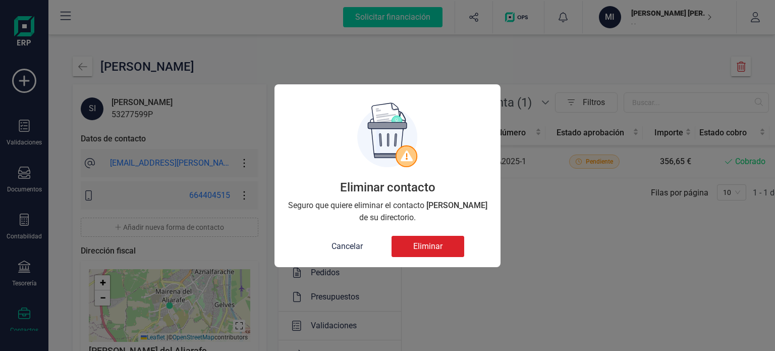
click at [453, 248] on button "Eliminar" at bounding box center [427, 246] width 73 height 21
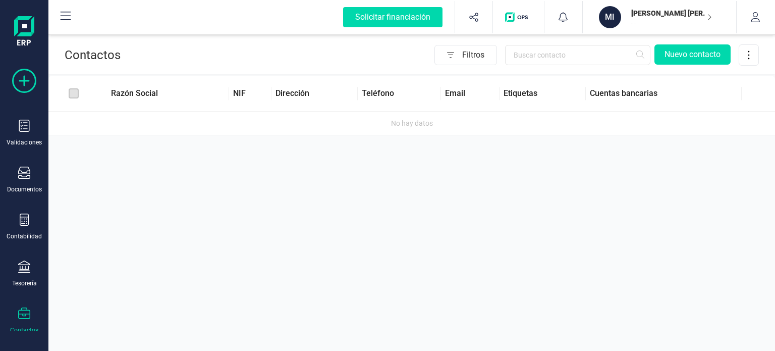
click at [22, 77] on icon at bounding box center [24, 81] width 24 height 24
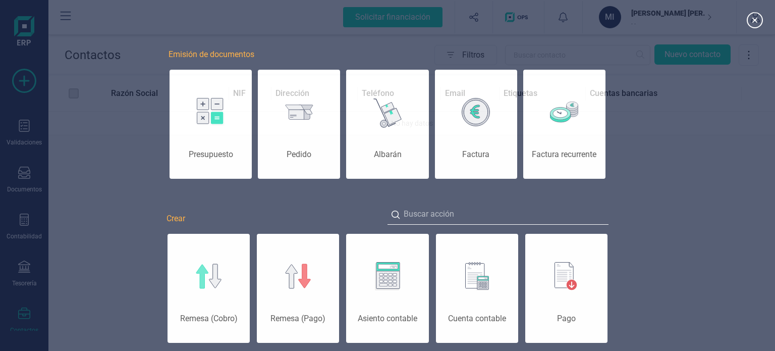
scroll to position [0, 50]
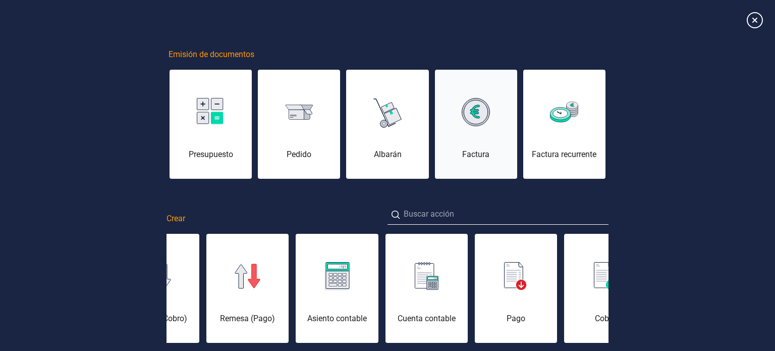
click at [460, 125] on div "Factura" at bounding box center [476, 130] width 82 height 61
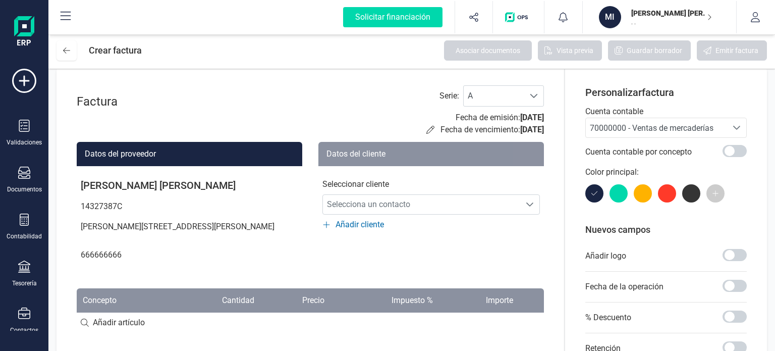
scroll to position [12, 0]
click at [32, 85] on icon at bounding box center [24, 81] width 24 height 24
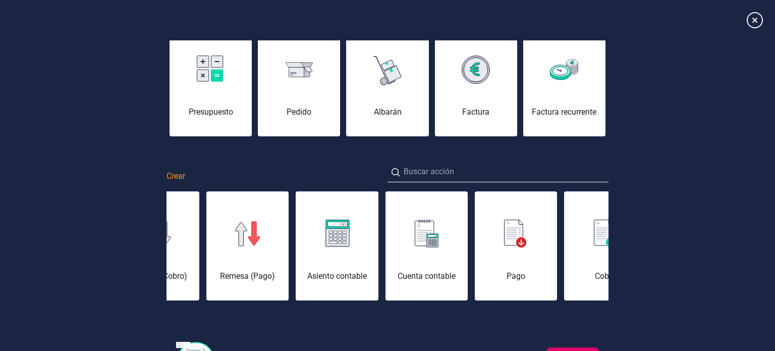
scroll to position [0, 0]
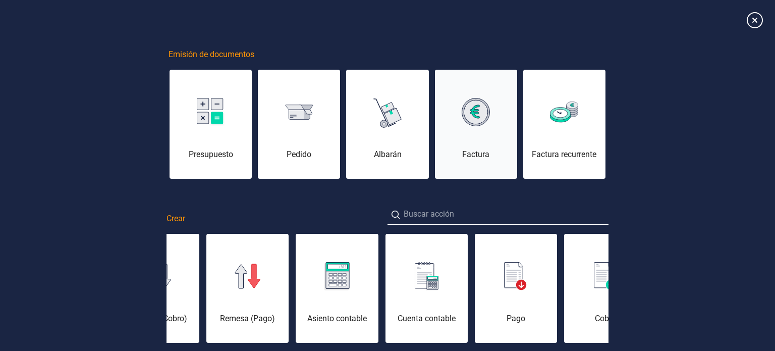
click at [490, 105] on div at bounding box center [476, 112] width 82 height 24
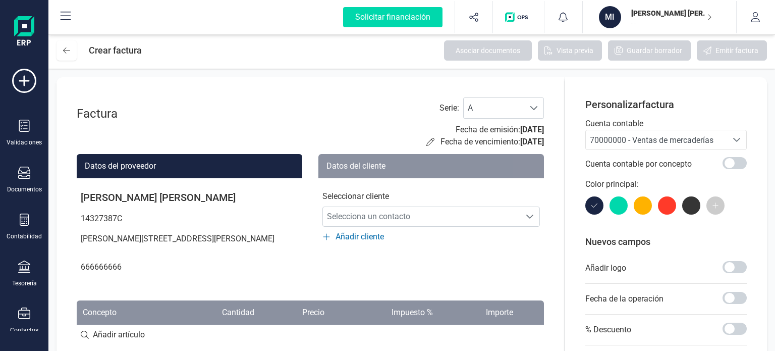
click at [648, 8] on div "[PERSON_NAME] [PERSON_NAME] . ." at bounding box center [666, 17] width 78 height 22
click at [30, 79] on icon at bounding box center [24, 81] width 24 height 24
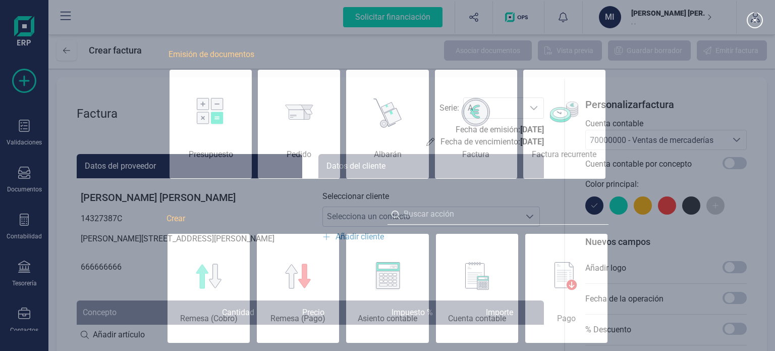
scroll to position [0, 50]
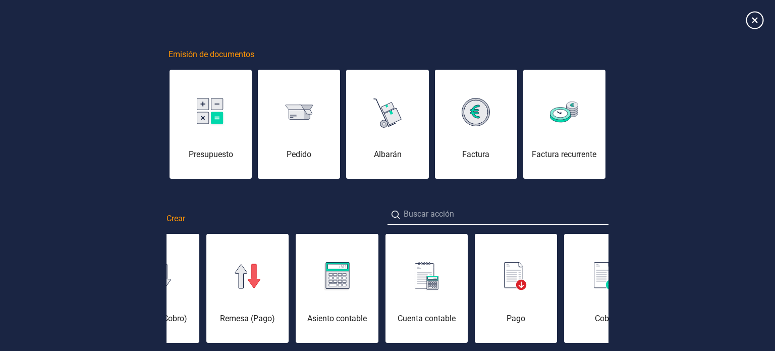
click at [749, 19] on icon at bounding box center [754, 20] width 18 height 18
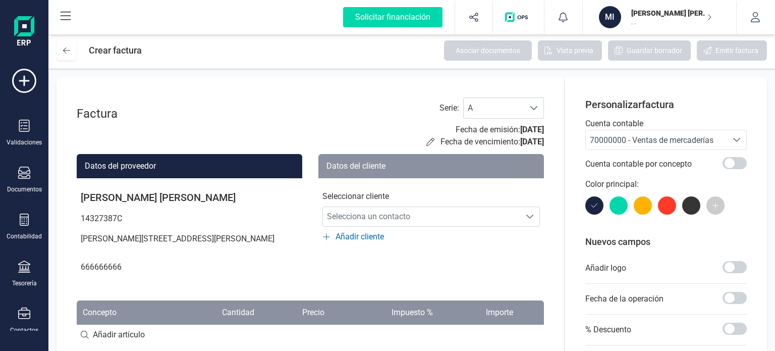
click at [73, 22] on button at bounding box center [65, 17] width 32 height 32
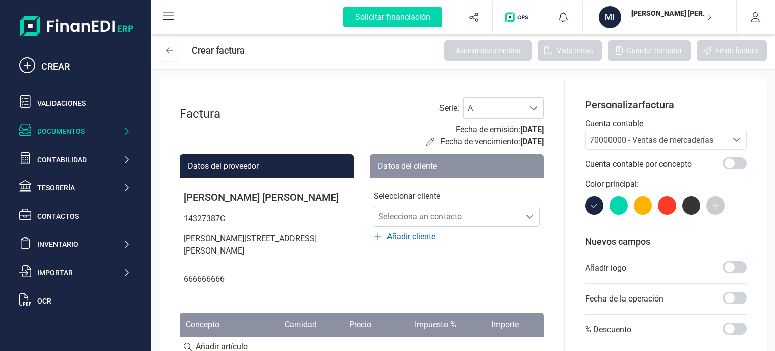
click at [76, 129] on div "Documentos" at bounding box center [79, 131] width 85 height 10
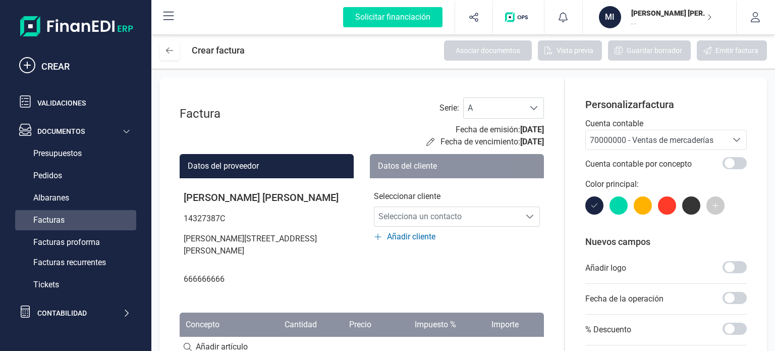
click at [78, 221] on div "Facturas" at bounding box center [75, 220] width 121 height 20
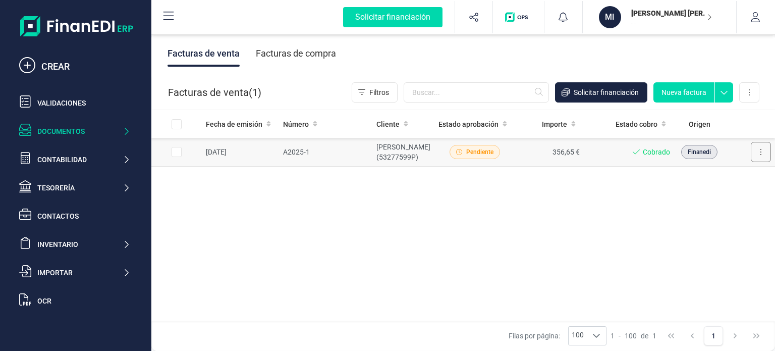
click at [762, 147] on button at bounding box center [761, 152] width 20 height 20
click at [726, 92] on icon at bounding box center [724, 89] width 18 height 15
click at [695, 227] on div "Fecha de emisión Número Cliente Estado aprobación Importe Estado cobro Origen […" at bounding box center [462, 215] width 623 height 211
click at [749, 98] on button at bounding box center [749, 92] width 20 height 20
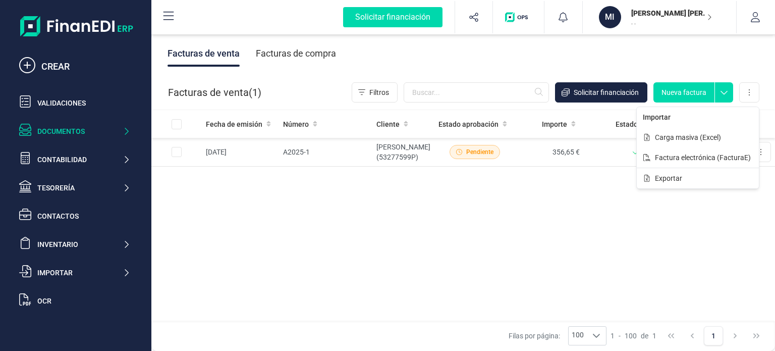
click at [665, 228] on div "Fecha de emisión Número Cliente Estado aprobación Importe Estado cobro Origen […" at bounding box center [462, 215] width 623 height 211
click at [397, 166] on td "[PERSON_NAME] (53277599P)" at bounding box center [403, 152] width 62 height 29
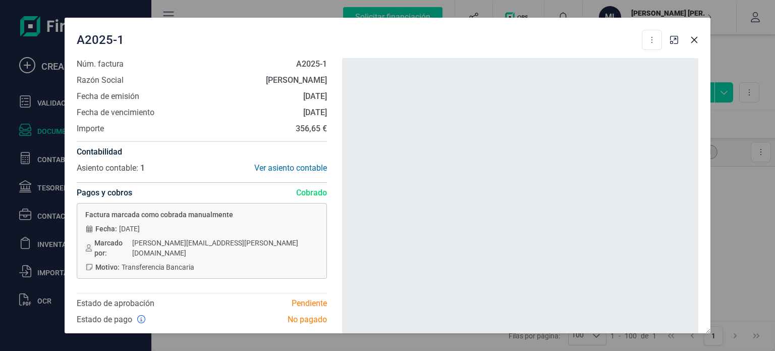
click at [397, 168] on div at bounding box center [520, 228] width 356 height 340
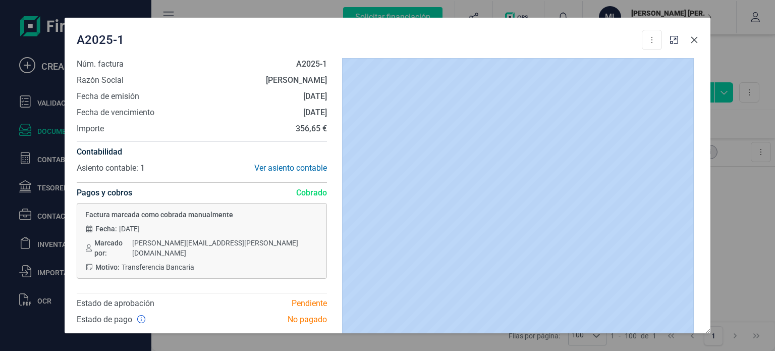
click at [697, 37] on icon "button" at bounding box center [694, 40] width 8 height 8
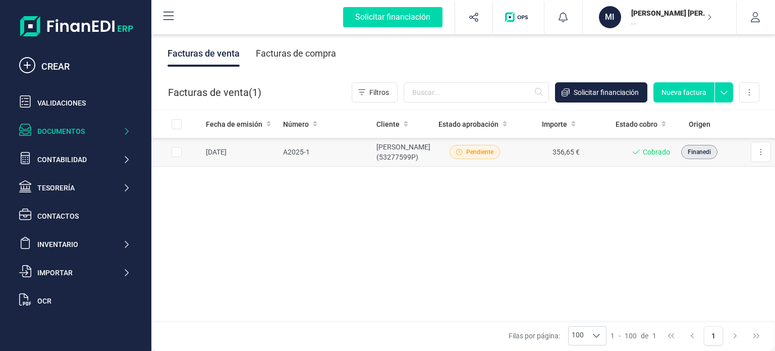
click at [650, 157] on span "Cobrado" at bounding box center [656, 152] width 27 height 10
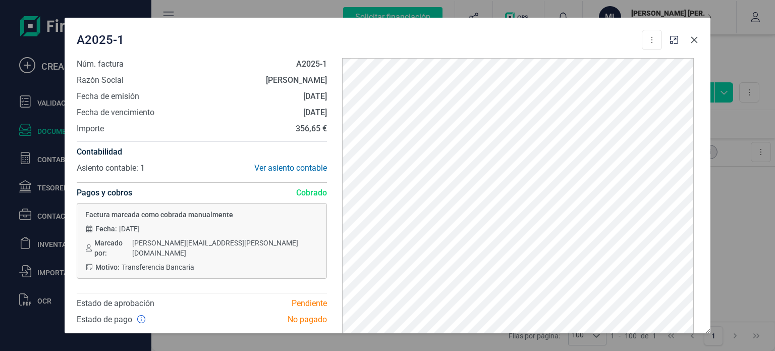
click at [695, 45] on button "button" at bounding box center [694, 40] width 16 height 16
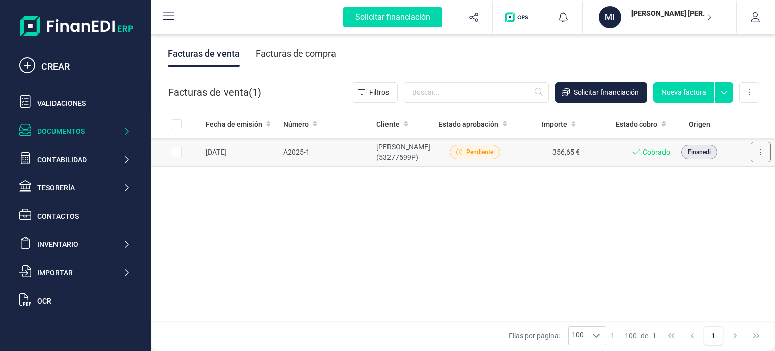
click at [755, 144] on button at bounding box center [761, 152] width 20 height 20
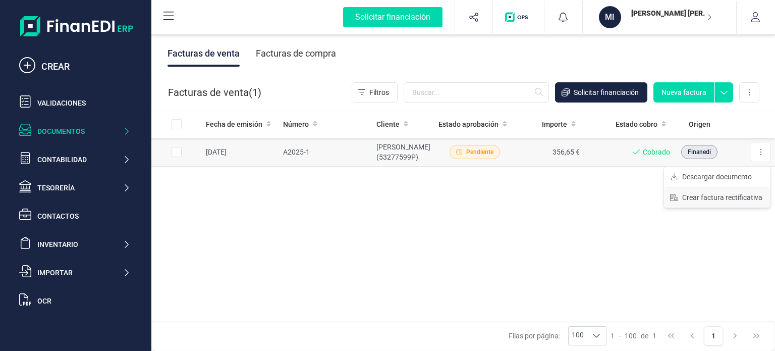
click at [728, 203] on button "Crear factura rectificativa" at bounding box center [717, 197] width 106 height 20
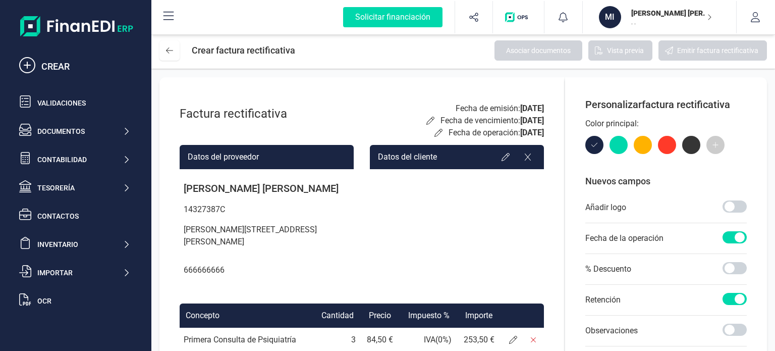
click at [270, 189] on p "[PERSON_NAME] [PERSON_NAME]" at bounding box center [267, 188] width 174 height 22
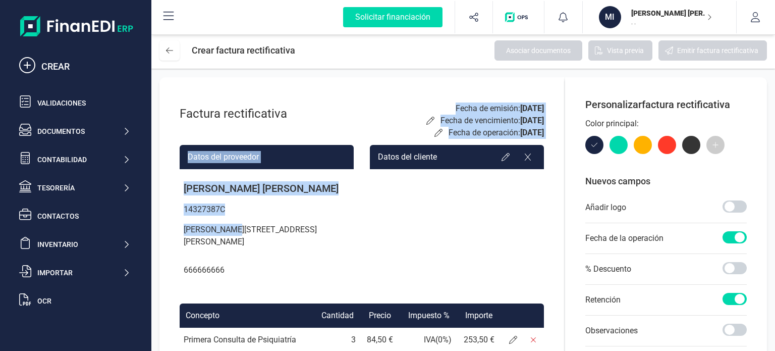
drag, startPoint x: 235, startPoint y: 233, endPoint x: 337, endPoint y: 132, distance: 143.0
click at [337, 132] on div "Factura rectificativa Fecha de emisión: [DATE] Fecha de vencimiento: [DATE] Fec…" at bounding box center [361, 311] width 405 height 469
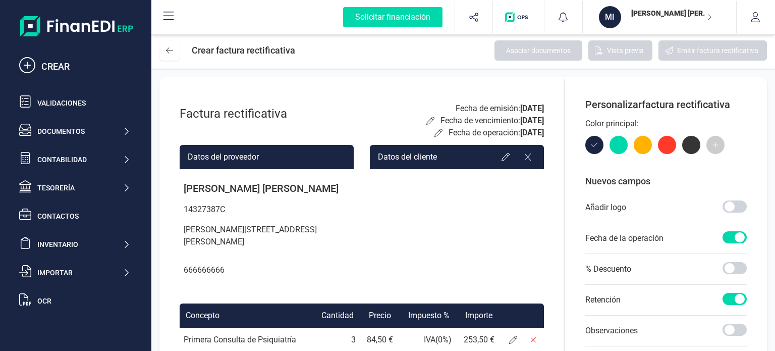
click at [337, 132] on div "Factura rectificativa Fecha de emisión: [DATE] Fecha de vencimiento: [DATE] Fec…" at bounding box center [362, 117] width 364 height 41
click at [176, 56] on button at bounding box center [169, 50] width 20 height 20
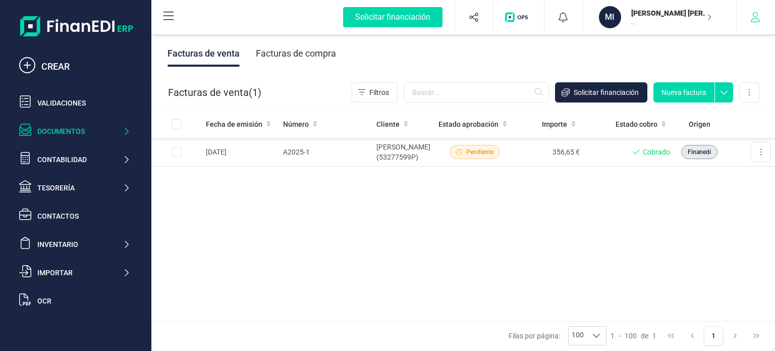
click at [754, 18] on icon "button" at bounding box center [755, 17] width 10 height 10
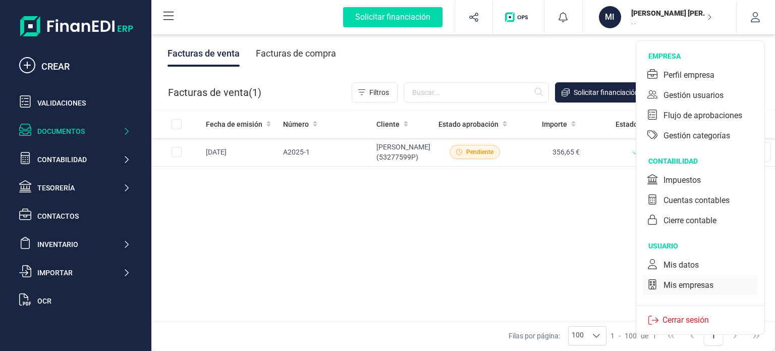
click at [682, 287] on div "Mis empresas" at bounding box center [688, 285] width 50 height 12
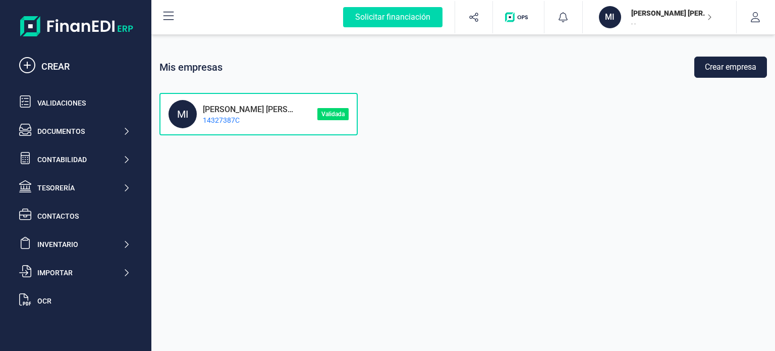
click at [305, 106] on div "MI [PERSON_NAME] [PERSON_NAME] 14327387C" at bounding box center [242, 114] width 149 height 28
click at [230, 118] on p "14327387C" at bounding box center [245, 120] width 97 height 10
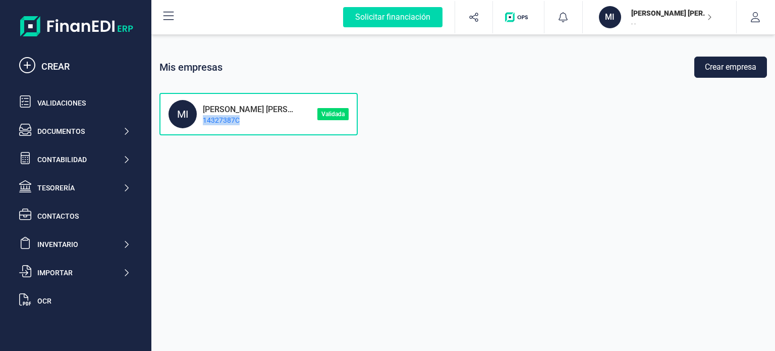
click at [230, 118] on p "14327387C" at bounding box center [245, 120] width 97 height 10
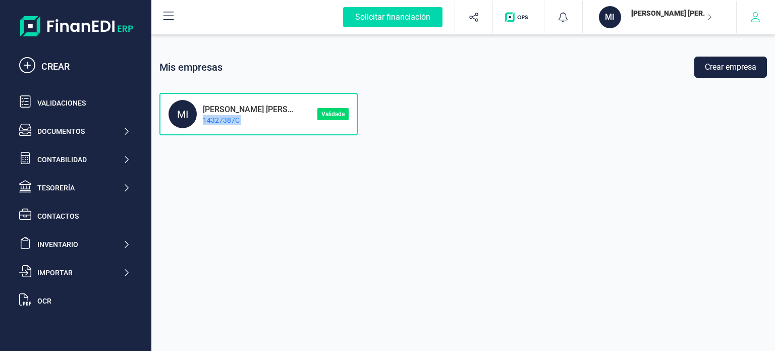
click at [761, 6] on button "button" at bounding box center [755, 17] width 38 height 32
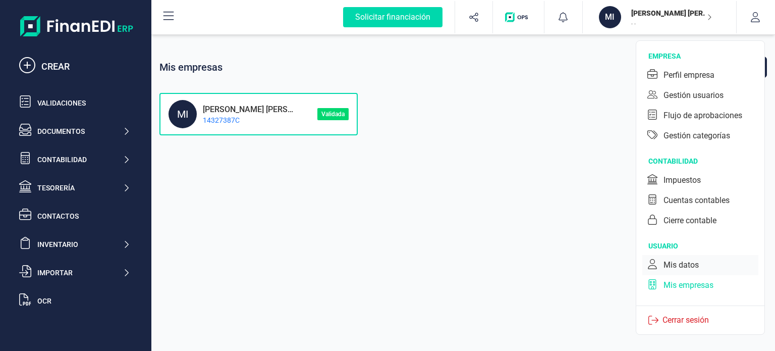
click at [690, 269] on div "Mis datos" at bounding box center [680, 265] width 35 height 12
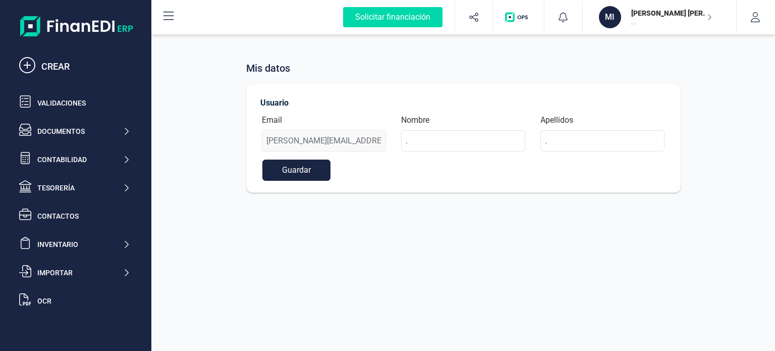
click at [359, 145] on div "Email [PERSON_NAME][EMAIL_ADDRESS][PERSON_NAME][DOMAIN_NAME]" at bounding box center [323, 132] width 139 height 37
click at [246, 90] on div "Usuario Email [PERSON_NAME][EMAIL_ADDRESS][PERSON_NAME][DOMAIN_NAME] Nombre . A…" at bounding box center [463, 138] width 434 height 109
click at [77, 240] on div "Inventario" at bounding box center [79, 244] width 85 height 10
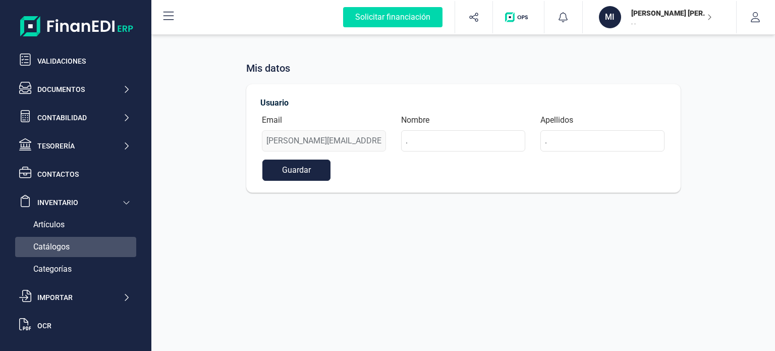
scroll to position [42, 0]
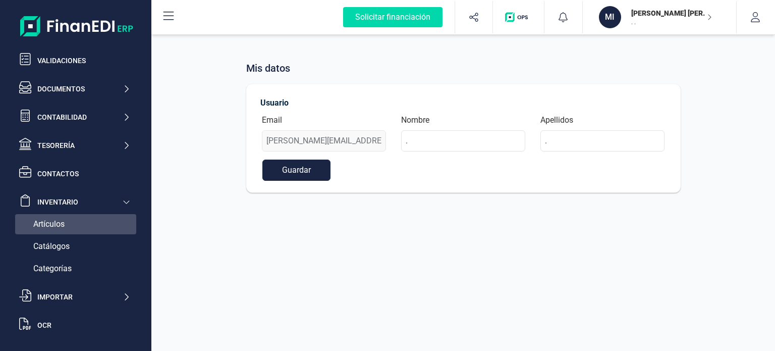
click at [80, 219] on div "Artículos" at bounding box center [75, 224] width 121 height 20
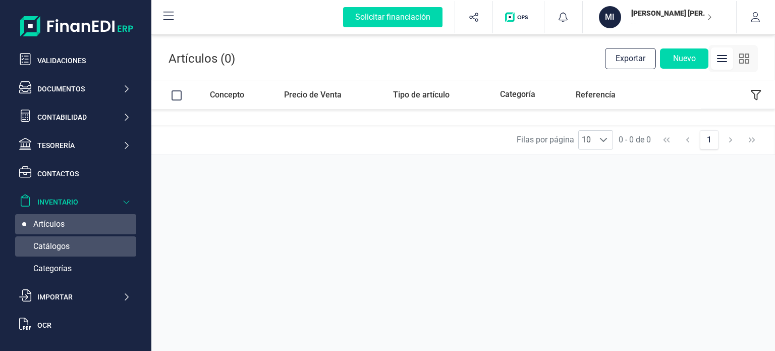
click at [73, 239] on div "Catálogos" at bounding box center [75, 246] width 121 height 20
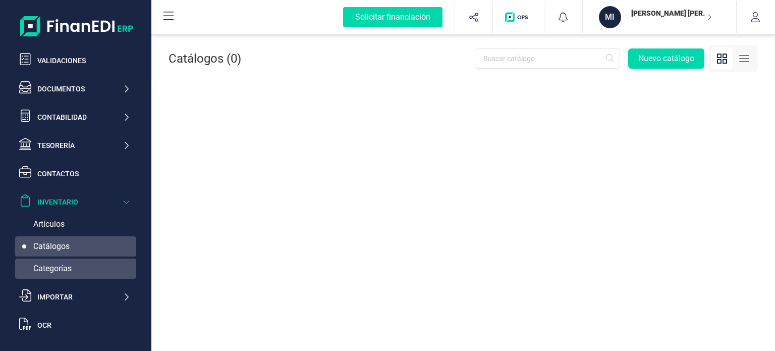
click at [67, 261] on div "Categorías" at bounding box center [75, 268] width 121 height 20
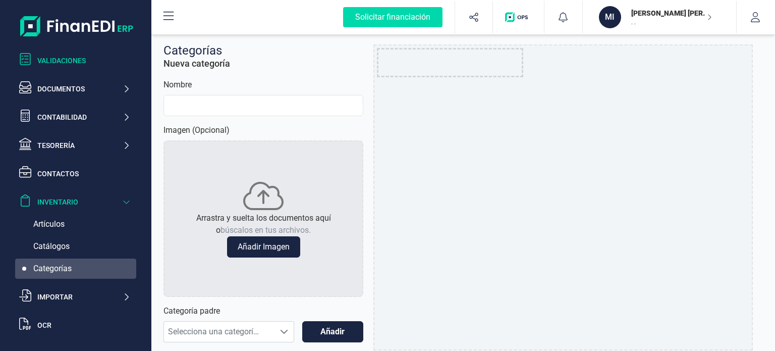
click at [81, 66] on div "Validaciones" at bounding box center [74, 60] width 119 height 20
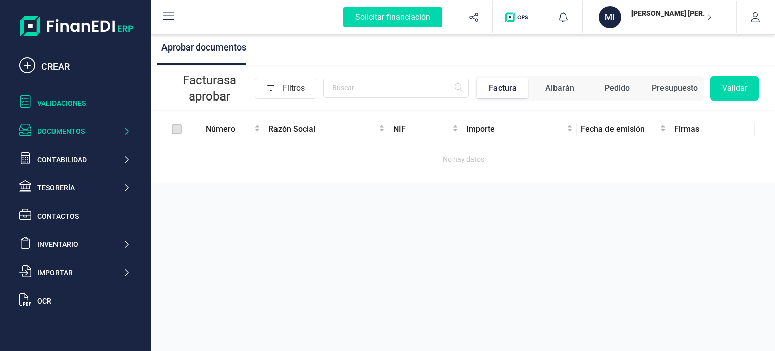
click at [81, 129] on div "Documentos" at bounding box center [79, 131] width 85 height 10
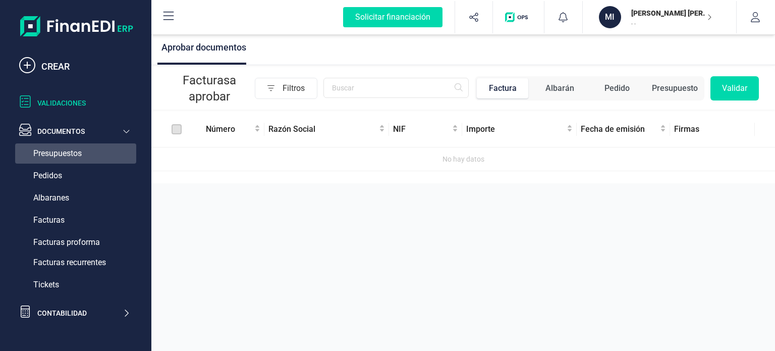
click at [71, 146] on div "Presupuestos" at bounding box center [75, 153] width 121 height 20
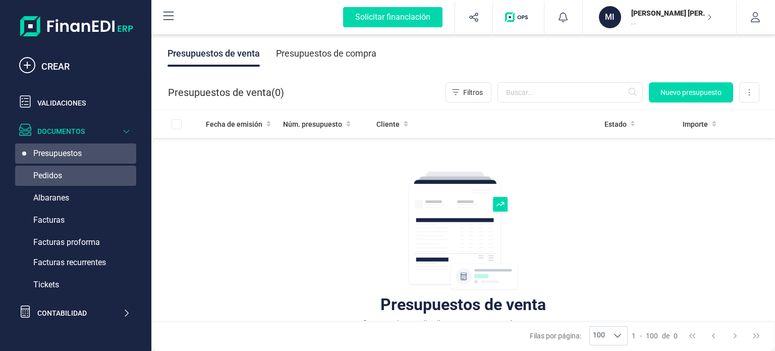
click at [59, 176] on span "Pedidos" at bounding box center [47, 175] width 29 height 12
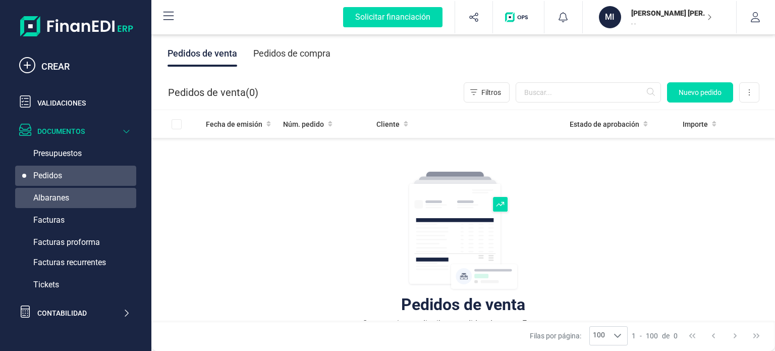
click at [61, 200] on span "Albaranes" at bounding box center [51, 198] width 36 height 12
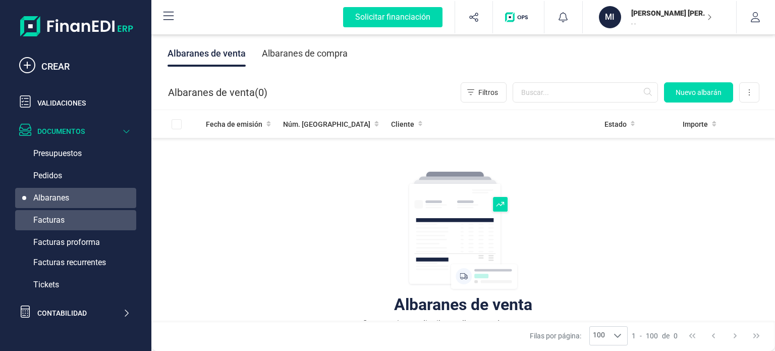
click at [63, 227] on div "Facturas" at bounding box center [75, 220] width 121 height 20
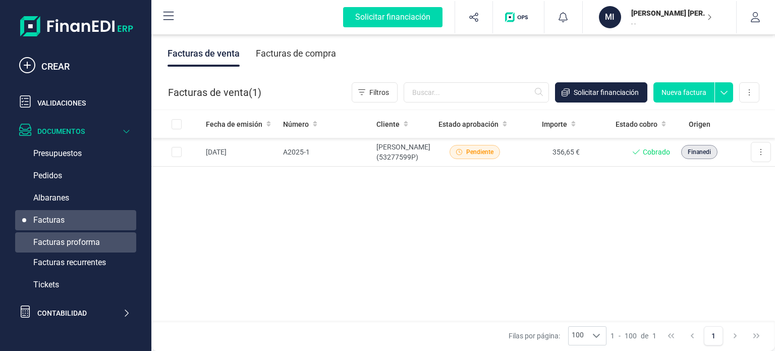
click at [98, 246] on span "Facturas proforma" at bounding box center [66, 242] width 67 height 12
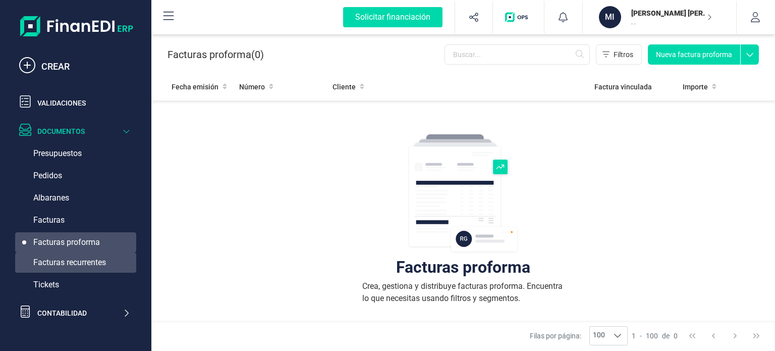
click at [96, 260] on span "Facturas recurrentes" at bounding box center [69, 262] width 73 height 12
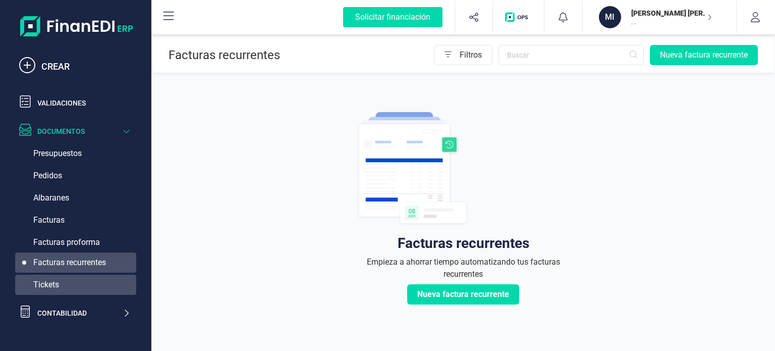
click at [85, 276] on div "Tickets" at bounding box center [75, 284] width 121 height 20
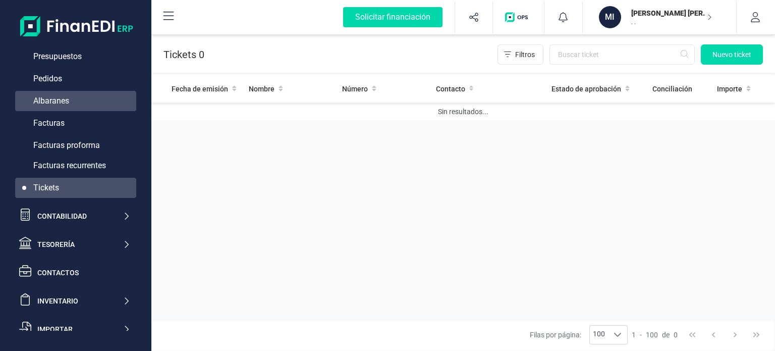
scroll to position [96, 0]
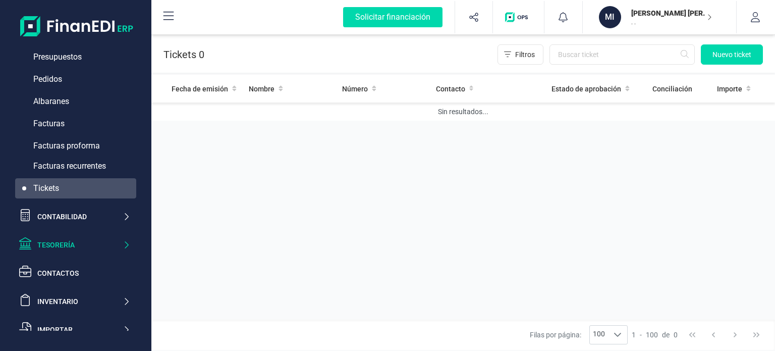
drag, startPoint x: 87, startPoint y: 203, endPoint x: 78, endPoint y: 235, distance: 32.9
click at [78, 235] on div "CREAR Validaciones Documentos Documentos Presupuestos Pedidos Albaranes Factura…" at bounding box center [75, 168] width 121 height 416
click at [88, 218] on div "Contabilidad" at bounding box center [79, 216] width 85 height 10
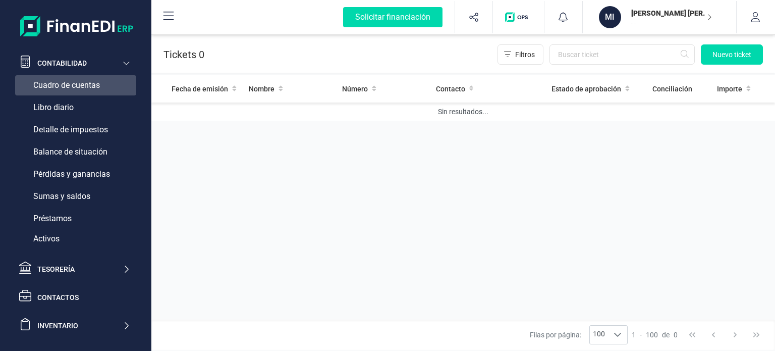
click at [81, 89] on span "Cuadro de cuentas" at bounding box center [66, 85] width 67 height 12
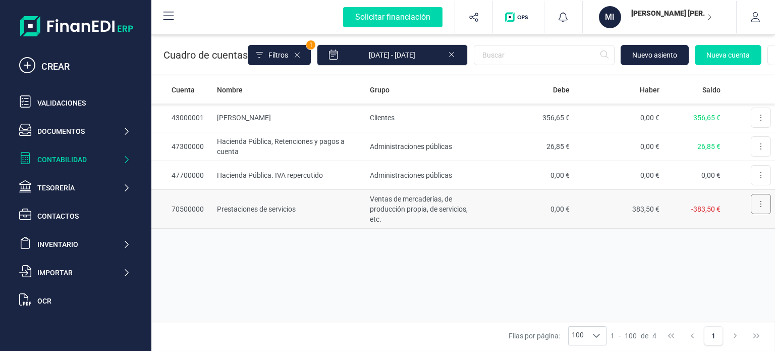
click at [764, 198] on button at bounding box center [761, 204] width 20 height 20
click at [763, 169] on button at bounding box center [761, 175] width 20 height 20
click at [764, 141] on button at bounding box center [761, 146] width 20 height 20
click at [422, 244] on div "Cuenta Nombre Grupo Debe Haber Saldo 43000001 [PERSON_NAME] Clientes 356,65 € 0…" at bounding box center [462, 198] width 623 height 245
click at [103, 158] on div "Contabilidad" at bounding box center [79, 159] width 85 height 10
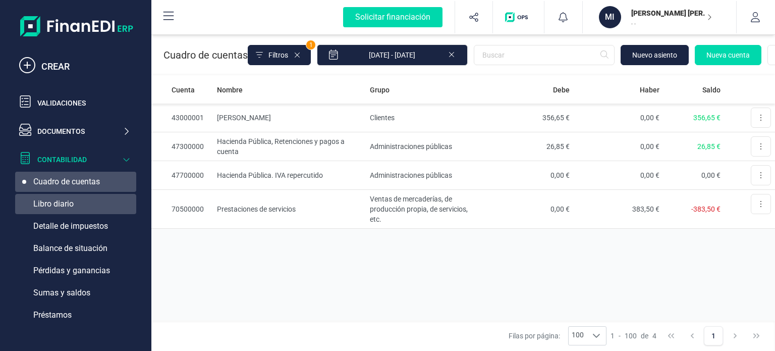
click at [79, 204] on div "Libro diario" at bounding box center [75, 204] width 121 height 20
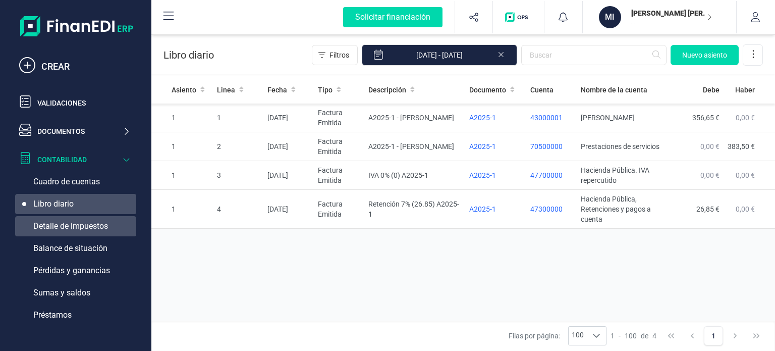
click at [77, 216] on div "Detalle de impuestos" at bounding box center [75, 226] width 121 height 20
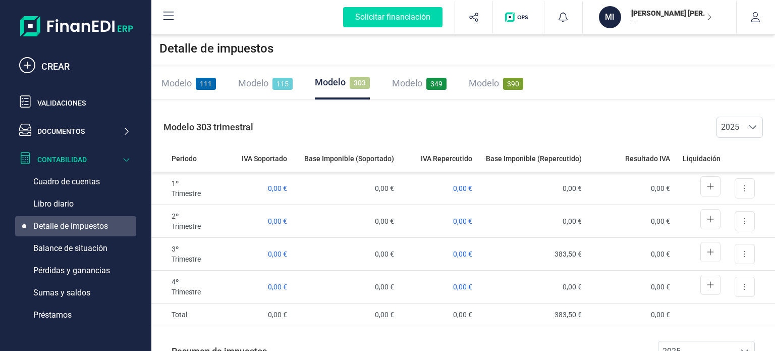
click at [187, 86] on span "Modelo" at bounding box center [176, 83] width 30 height 11
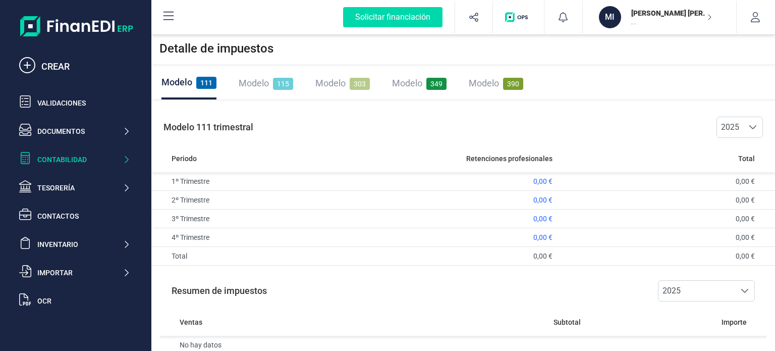
click at [255, 81] on span "Modelo" at bounding box center [254, 83] width 30 height 11
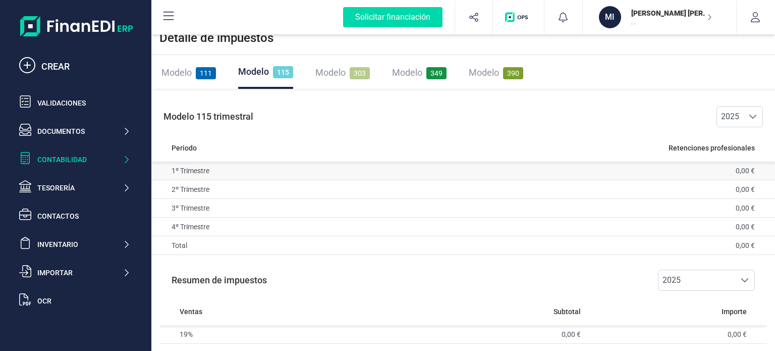
scroll to position [11, 0]
click at [331, 68] on span "Modelo" at bounding box center [330, 72] width 30 height 11
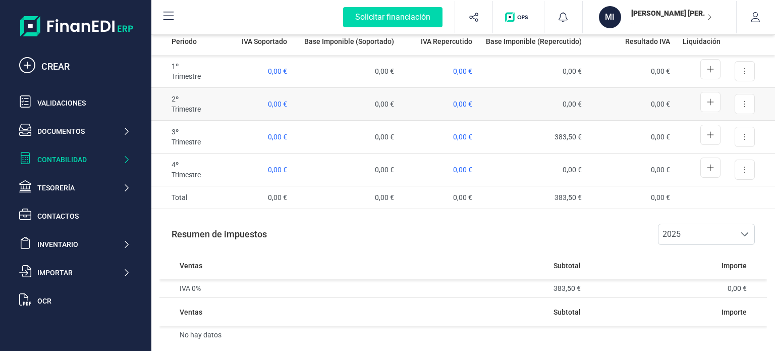
scroll to position [0, 0]
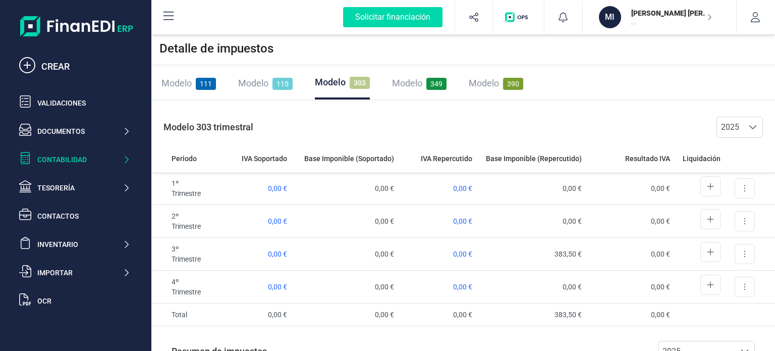
click at [420, 82] on span "Modelo" at bounding box center [407, 83] width 30 height 11
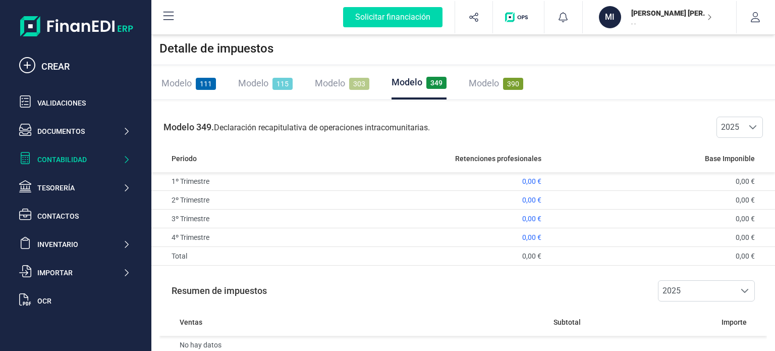
click at [492, 82] on span "Modelo" at bounding box center [484, 83] width 30 height 11
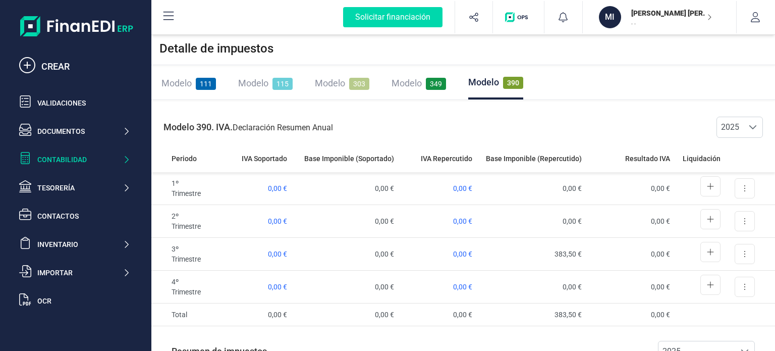
click at [180, 84] on span "Modelo" at bounding box center [176, 83] width 30 height 11
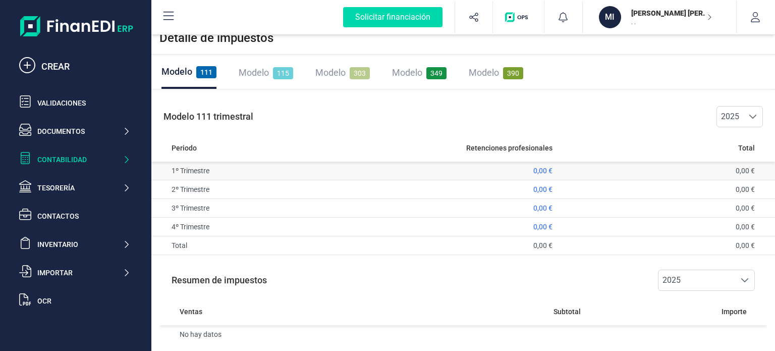
scroll to position [11, 0]
click at [245, 163] on td "1º Trimestre" at bounding box center [244, 170] width 187 height 19
click at [206, 165] on td "1º Trimestre" at bounding box center [244, 170] width 187 height 19
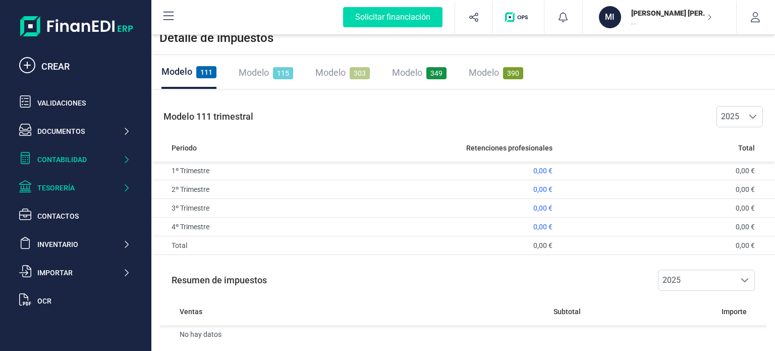
click at [67, 184] on div "Tesorería" at bounding box center [79, 188] width 85 height 10
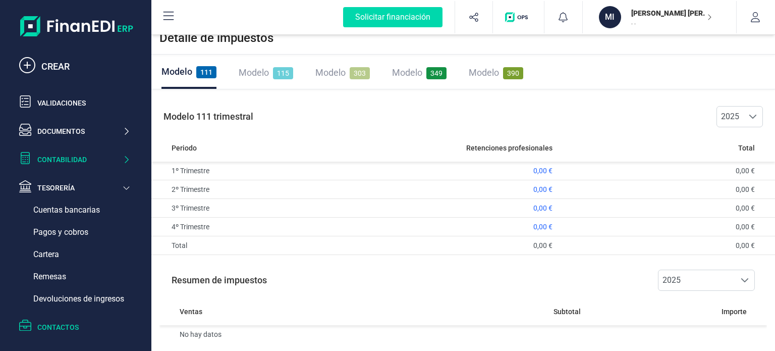
click at [75, 323] on div "Contactos" at bounding box center [83, 327] width 93 height 10
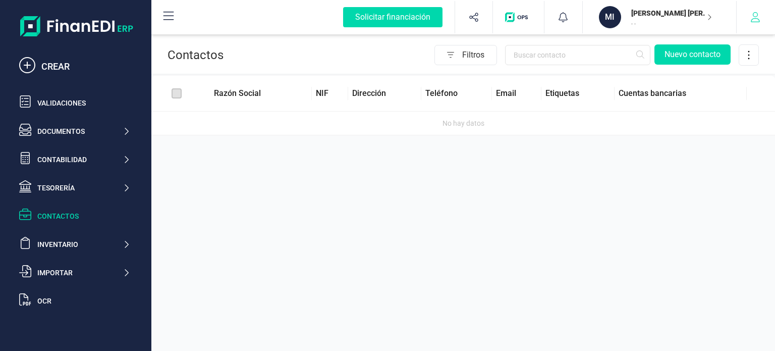
click at [760, 11] on button "button" at bounding box center [755, 17] width 38 height 32
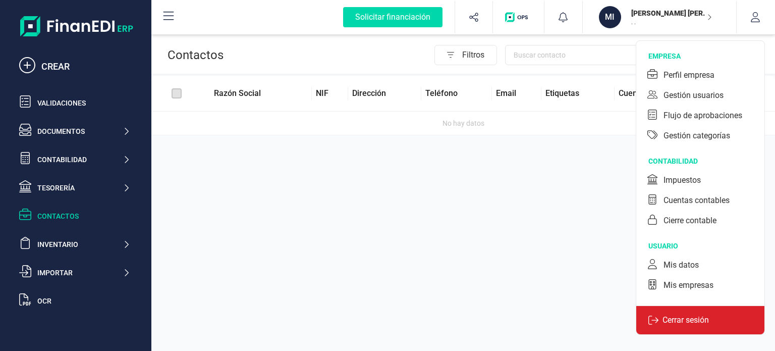
click at [673, 314] on p "Cerrar sesión" at bounding box center [685, 320] width 54 height 12
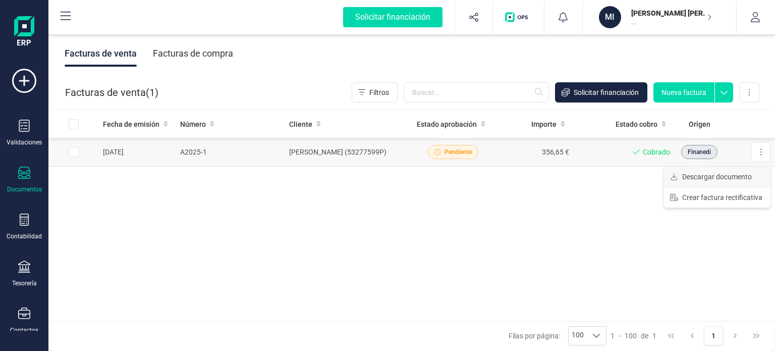
click at [736, 177] on span "Descargar documento" at bounding box center [717, 176] width 70 height 10
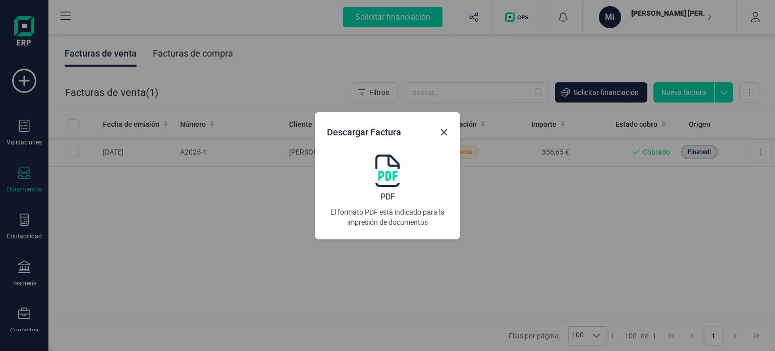
click at [393, 177] on img at bounding box center [387, 170] width 24 height 32
click at [447, 135] on icon "button" at bounding box center [444, 132] width 8 height 8
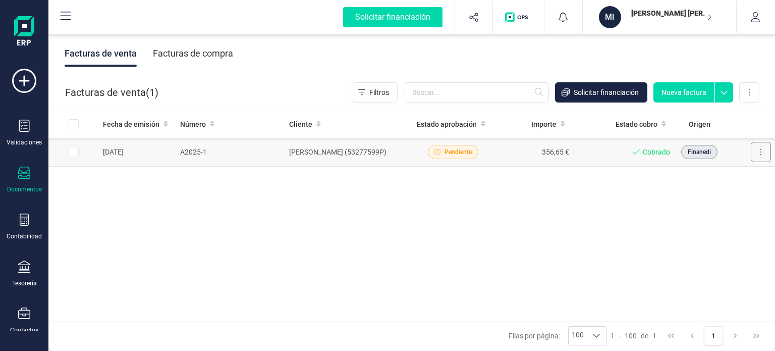
click at [760, 154] on icon at bounding box center [761, 152] width 2 height 8
click at [319, 157] on td "[PERSON_NAME] (53277599P)" at bounding box center [349, 152] width 128 height 29
click at [319, 157] on body "Solicitar financiación Importaciones completadas 0 / 0 MI MIGUEL ÁNGEL SORIANO …" at bounding box center [387, 175] width 775 height 351
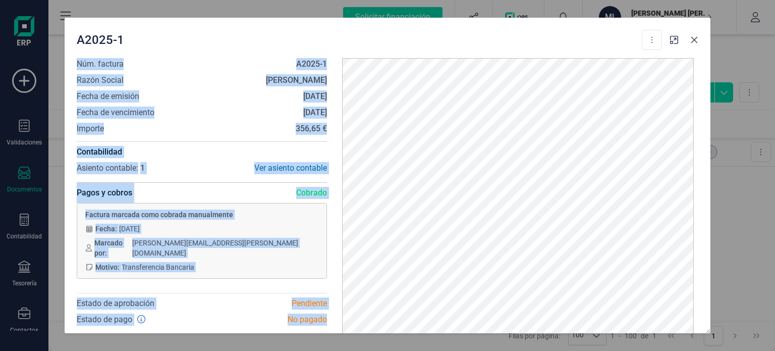
click at [690, 38] on icon "button" at bounding box center [694, 40] width 8 height 8
